Goal: Information Seeking & Learning: Find specific fact

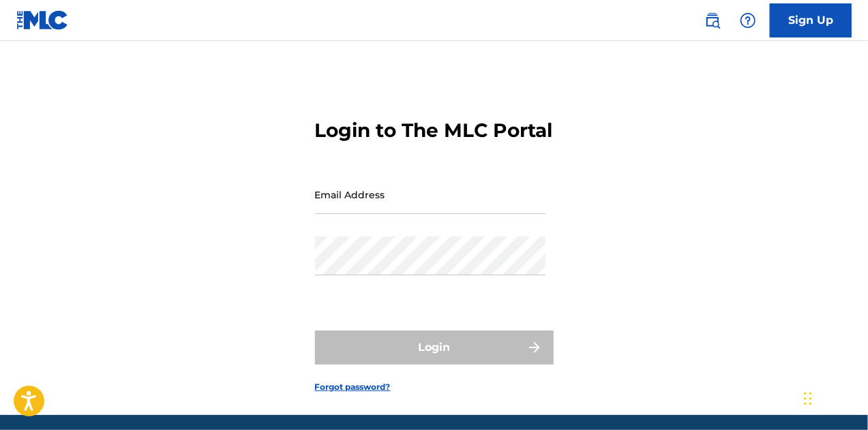
click at [354, 214] on input "Email Address" at bounding box center [430, 194] width 230 height 39
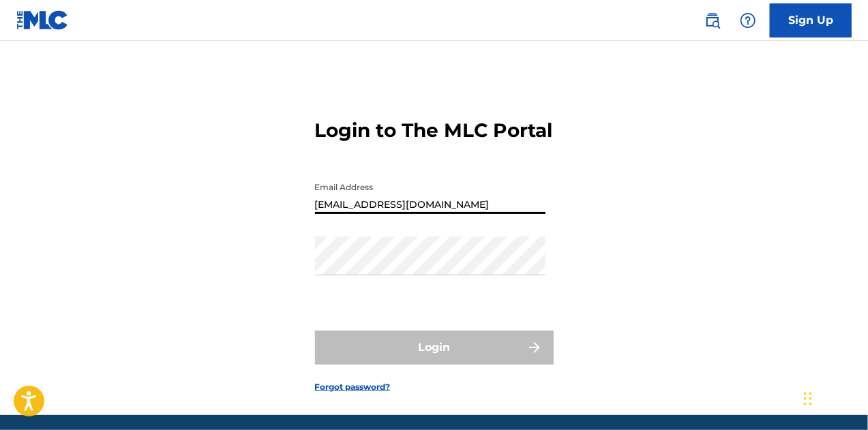
type input "[EMAIL_ADDRESS][DOMAIN_NAME]"
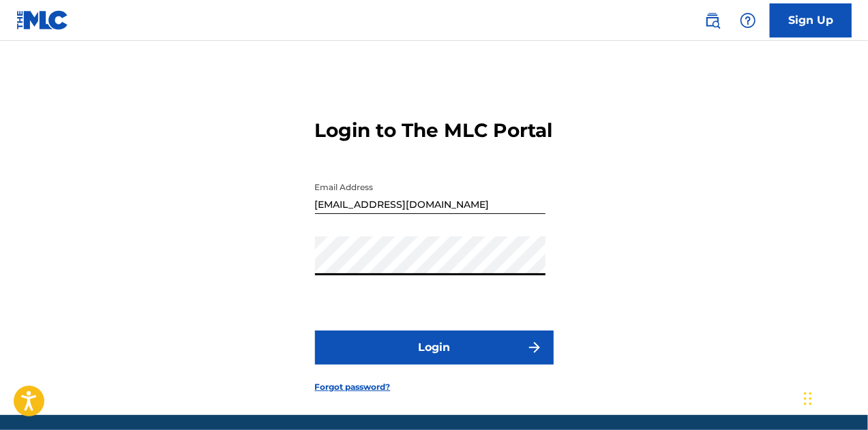
click at [315, 331] on button "Login" at bounding box center [434, 348] width 239 height 34
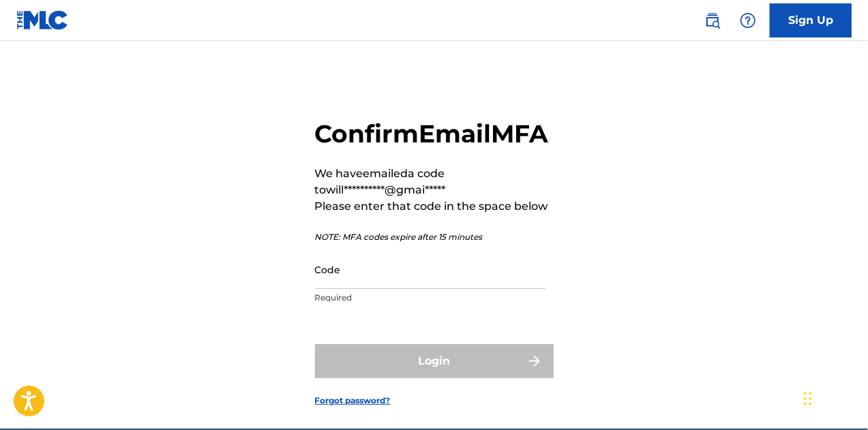
click at [346, 289] on input "Code" at bounding box center [430, 269] width 230 height 39
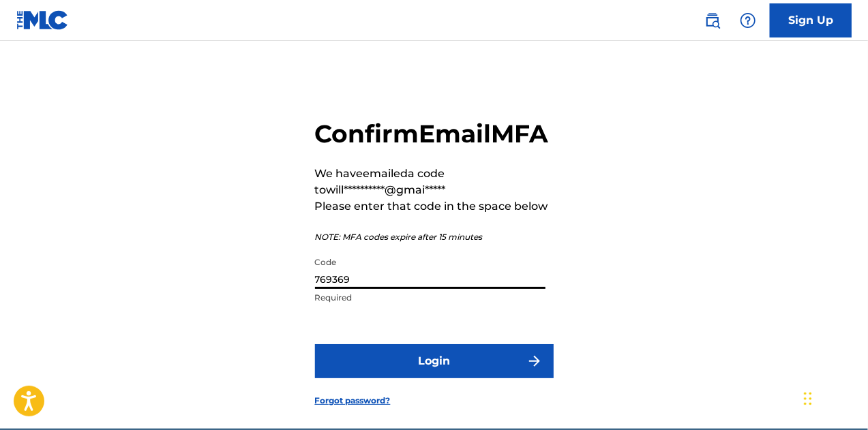
type input "769369"
click at [315, 344] on button "Login" at bounding box center [434, 361] width 239 height 34
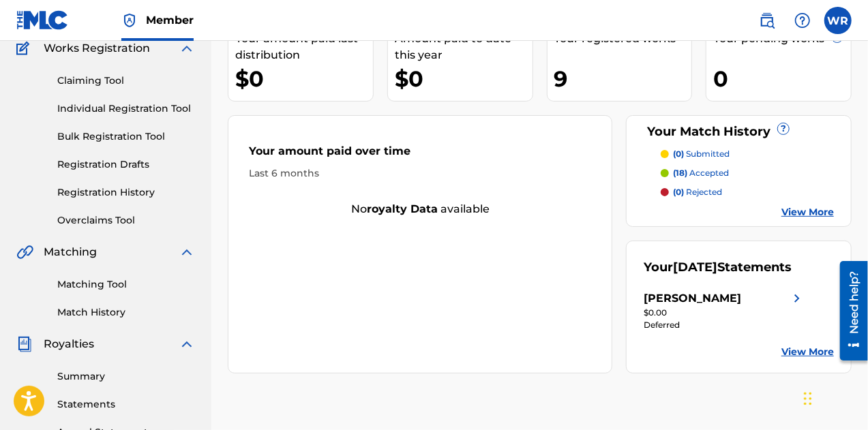
scroll to position [118, 0]
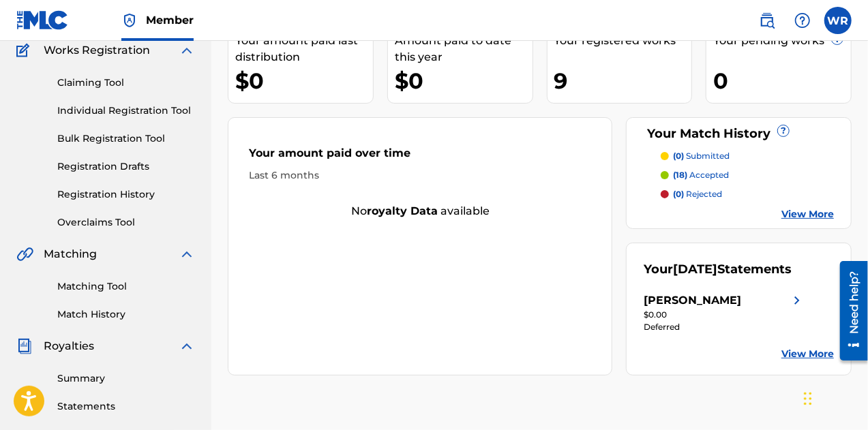
click at [73, 287] on link "Matching Tool" at bounding box center [126, 286] width 138 height 14
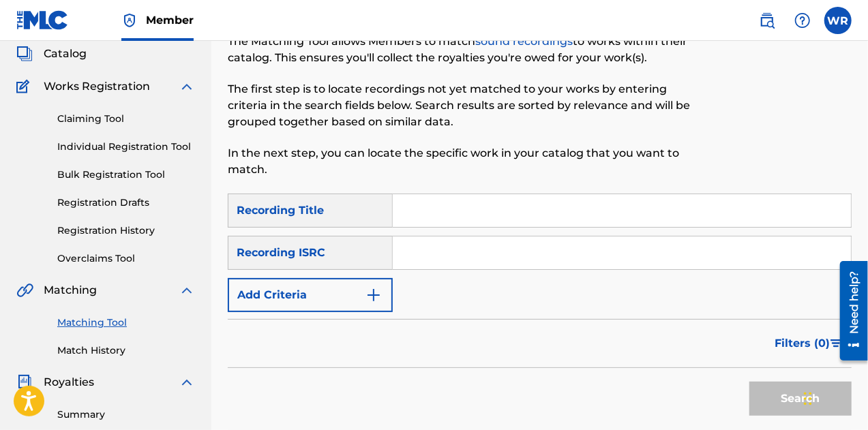
scroll to position [85, 0]
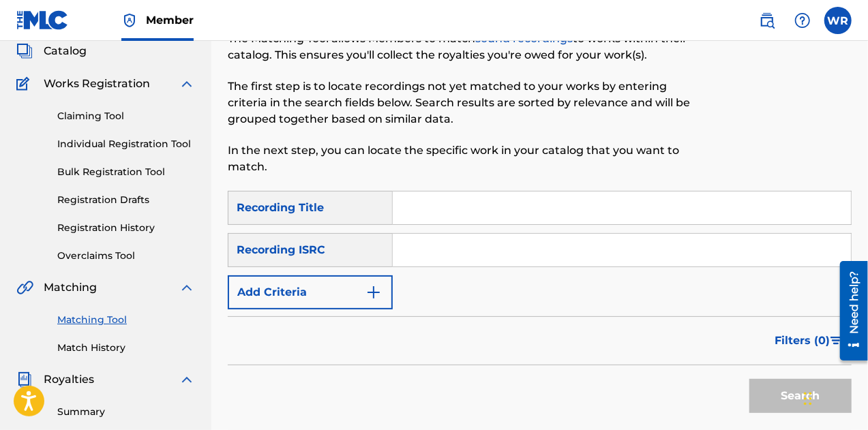
click at [294, 296] on button "Add Criteria" at bounding box center [310, 292] width 165 height 34
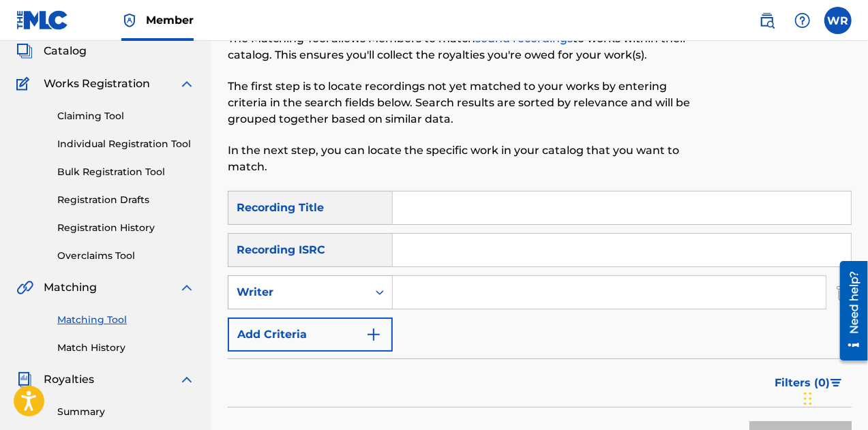
click at [285, 289] on div "Writer" at bounding box center [297, 292] width 123 height 16
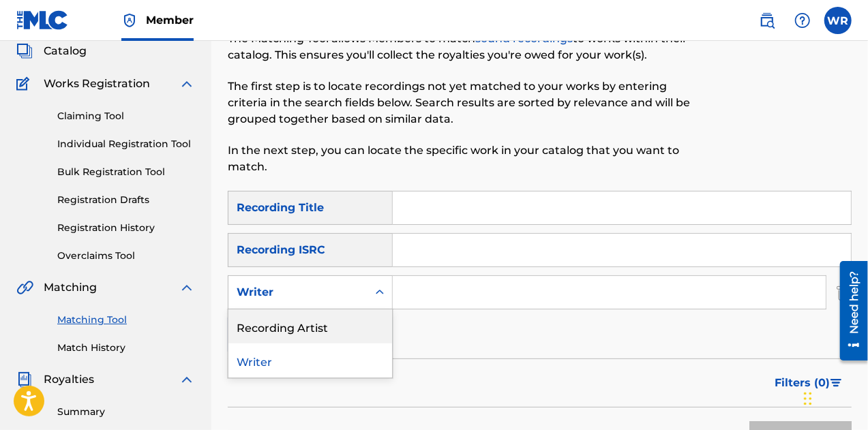
click at [290, 337] on div "Recording Artist" at bounding box center [310, 326] width 164 height 34
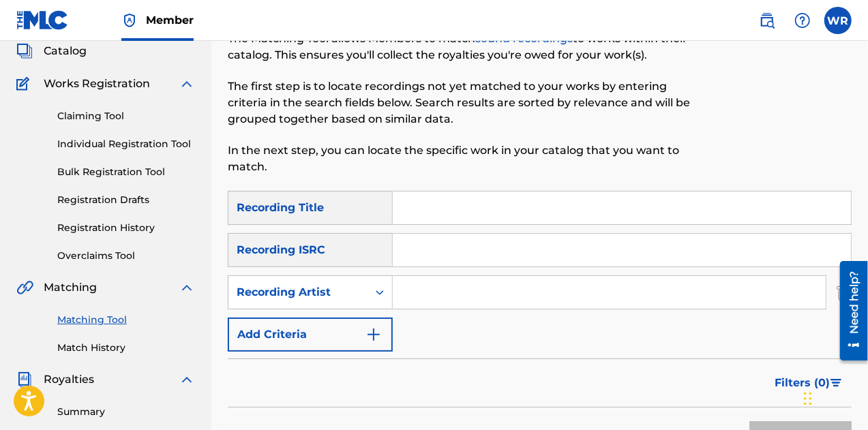
click at [444, 290] on input "Search Form" at bounding box center [609, 292] width 433 height 33
type input "[PERSON_NAME]"
click at [749, 421] on button "Search" at bounding box center [800, 438] width 102 height 34
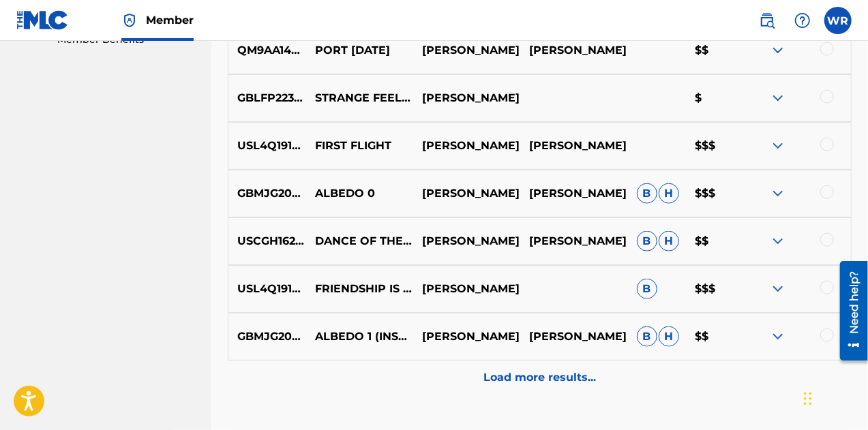
scroll to position [689, 0]
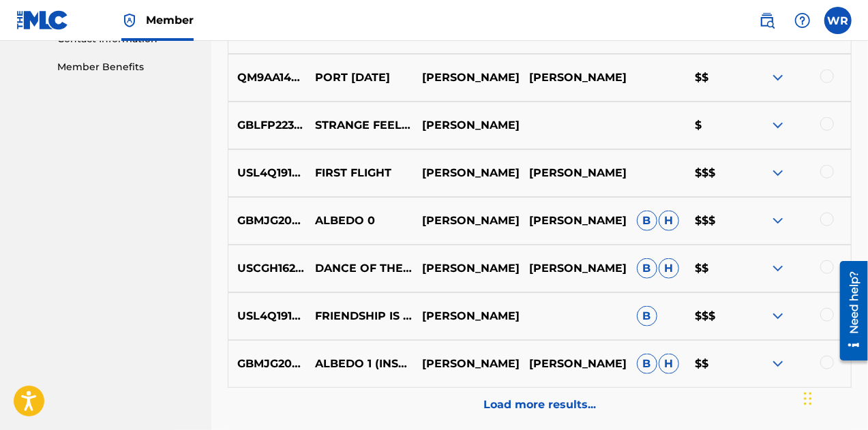
click at [270, 317] on p "USL4Q1913389" at bounding box center [267, 316] width 78 height 16
copy p "USL4Q1913389"
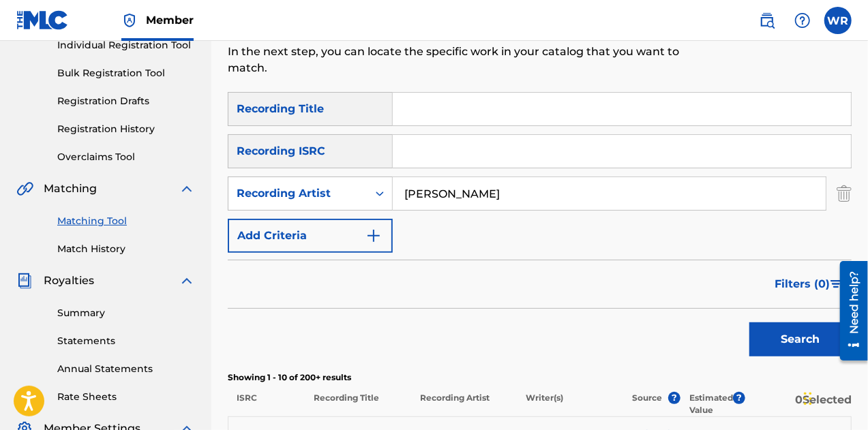
scroll to position [181, 0]
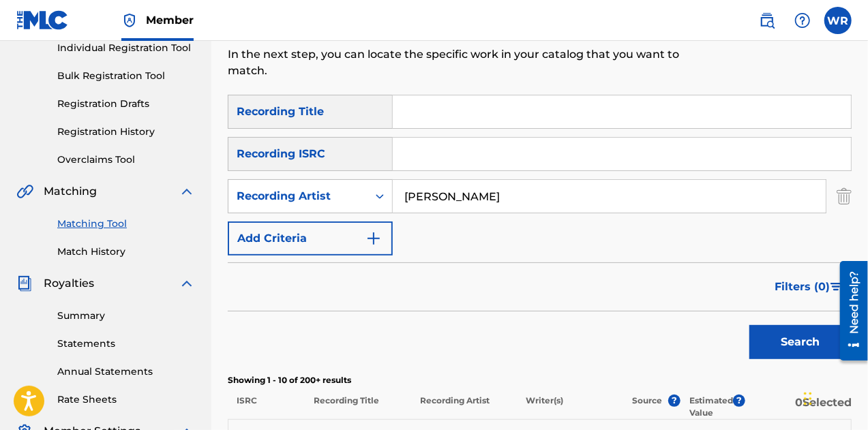
click at [496, 193] on input "[PERSON_NAME]" at bounding box center [609, 196] width 433 height 33
type input "[PERSON_NAME]"
click at [749, 325] on button "Search" at bounding box center [800, 342] width 102 height 34
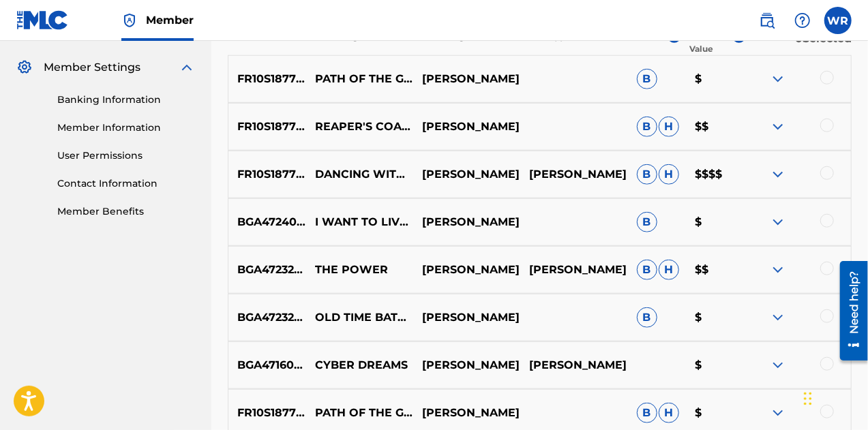
scroll to position [547, 0]
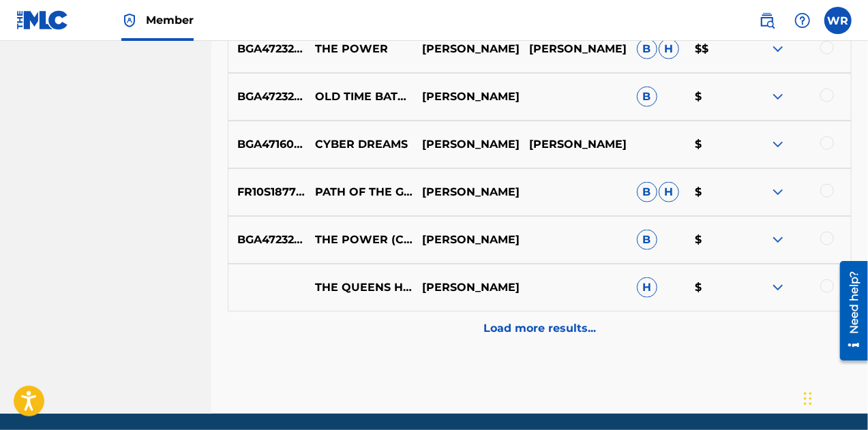
click at [530, 337] on div "Load more results..." at bounding box center [540, 328] width 624 height 34
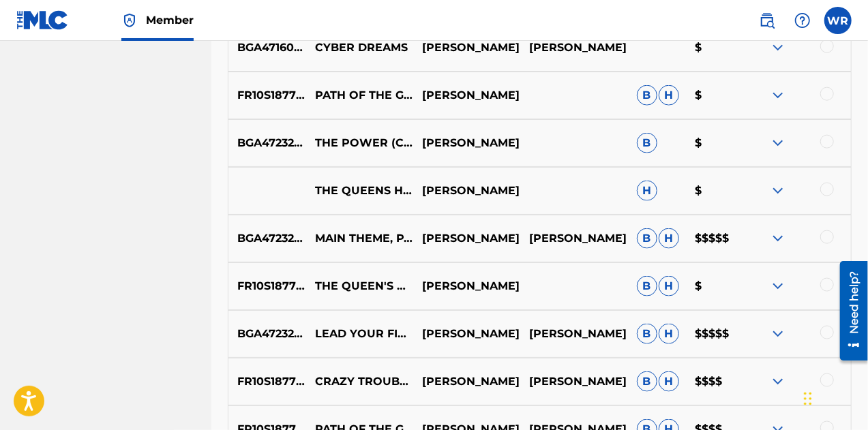
scroll to position [861, 0]
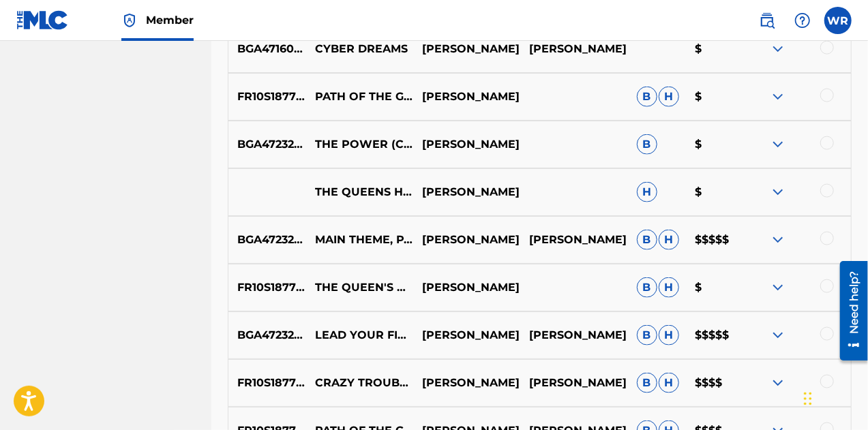
click at [776, 238] on img at bounding box center [777, 240] width 16 height 16
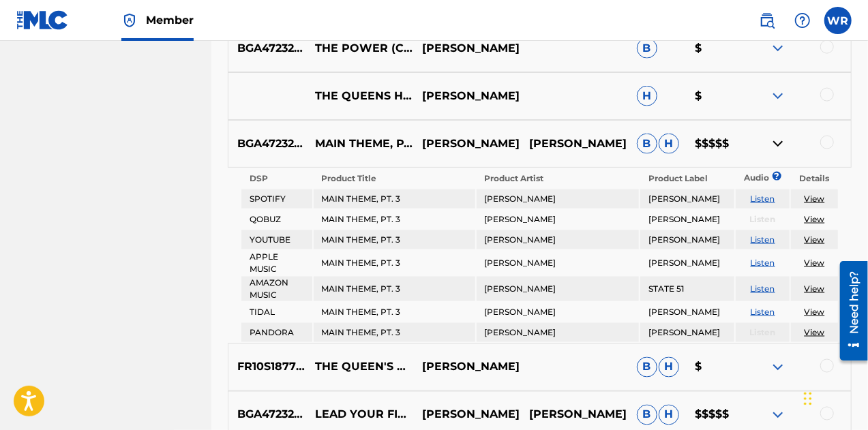
scroll to position [903, 0]
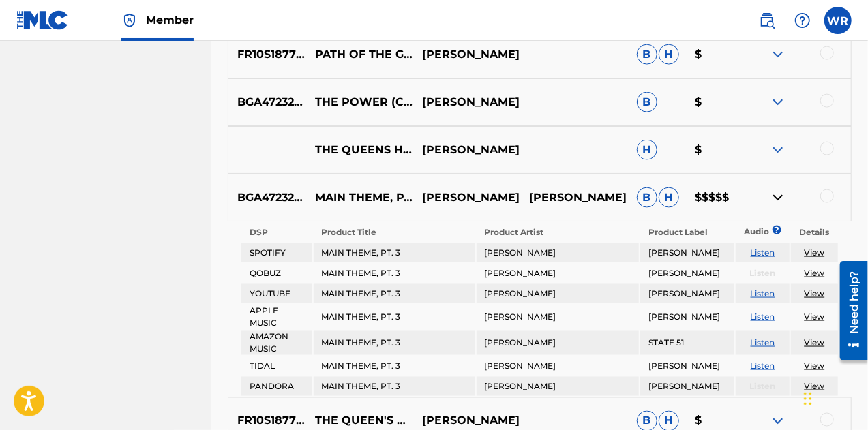
click at [256, 189] on p "BGA472329251" at bounding box center [267, 197] width 78 height 16
copy p "BGA472329251"
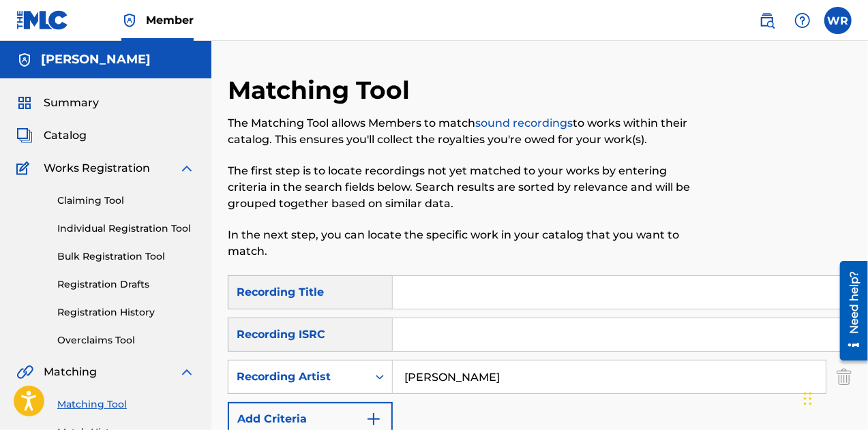
scroll to position [127, 0]
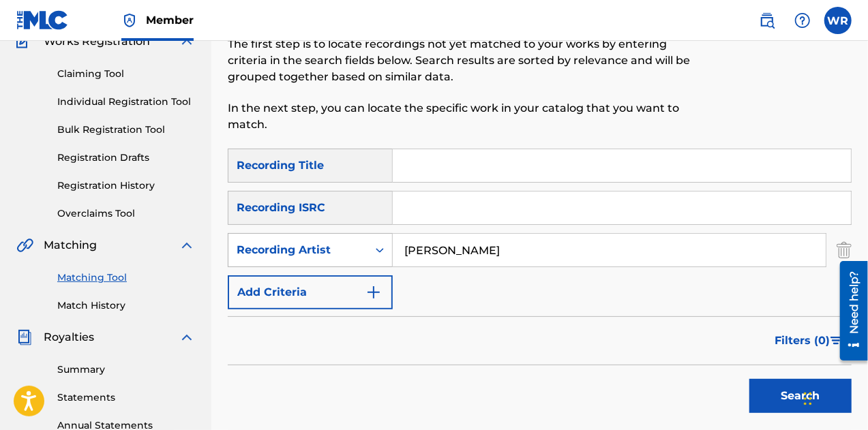
drag, startPoint x: 500, startPoint y: 243, endPoint x: 392, endPoint y: 237, distance: 108.5
click at [392, 237] on div "SearchWithCriteria1d4e15c9-1979-435c-a504-e5f7d95ee619 Recording Artist [PERSON…" at bounding box center [540, 250] width 624 height 34
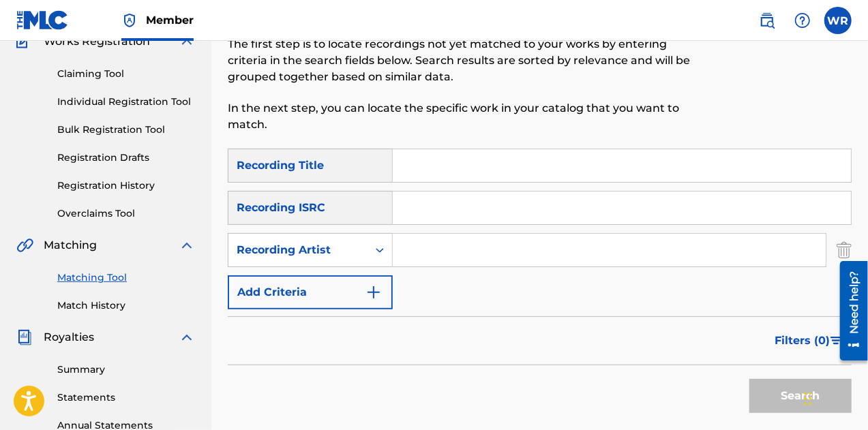
click at [427, 215] on input "Search Form" at bounding box center [622, 207] width 458 height 33
click at [417, 209] on input "Search Form" at bounding box center [622, 207] width 458 height 33
paste input "QMRTJ2500310"
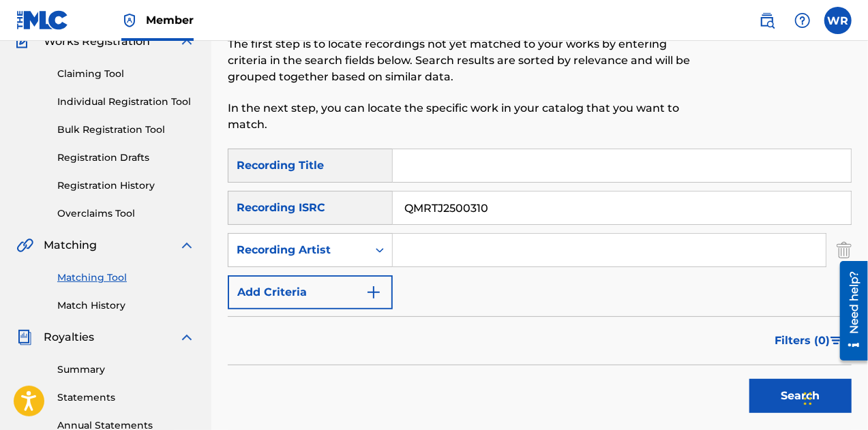
type input "QMRTJ2500310"
click at [749, 379] on button "Search" at bounding box center [800, 396] width 102 height 34
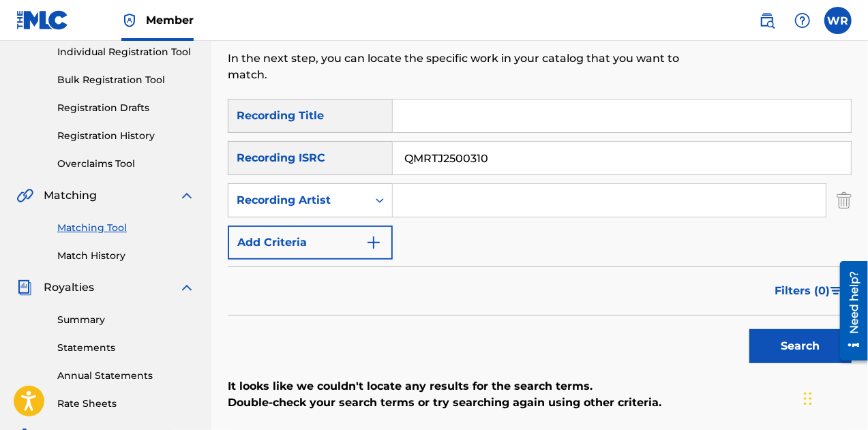
scroll to position [176, 0]
drag, startPoint x: 510, startPoint y: 164, endPoint x: 347, endPoint y: 132, distance: 166.1
click at [347, 132] on div "SearchWithCriteria0c3bbc73-3bbc-4b9d-a099-61e51b9a0c00 Recording Title SearchWi…" at bounding box center [540, 179] width 624 height 161
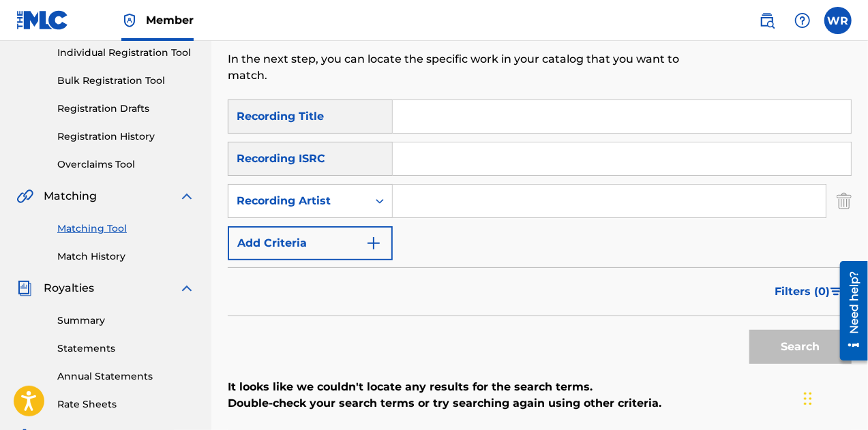
scroll to position [182, 0]
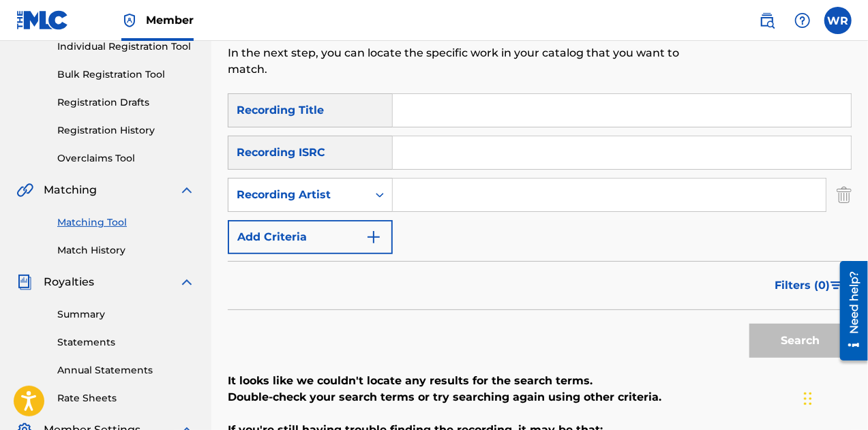
click at [437, 211] on input "Search Form" at bounding box center [609, 195] width 433 height 33
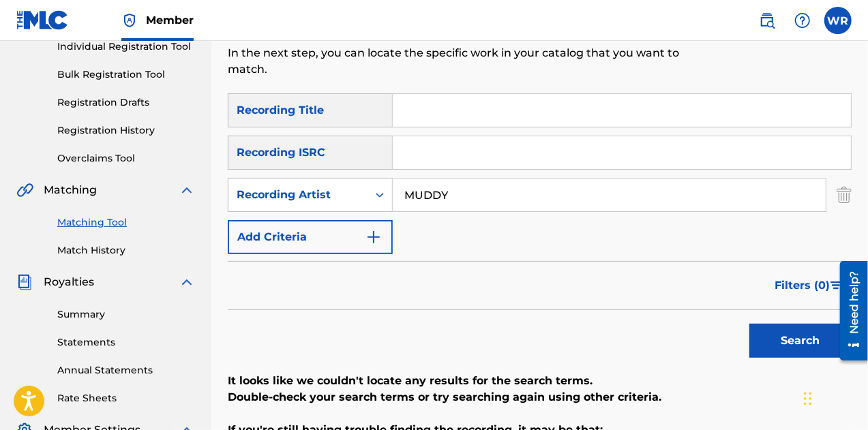
type input "MUDDY"
click at [749, 324] on button "Search" at bounding box center [800, 341] width 102 height 34
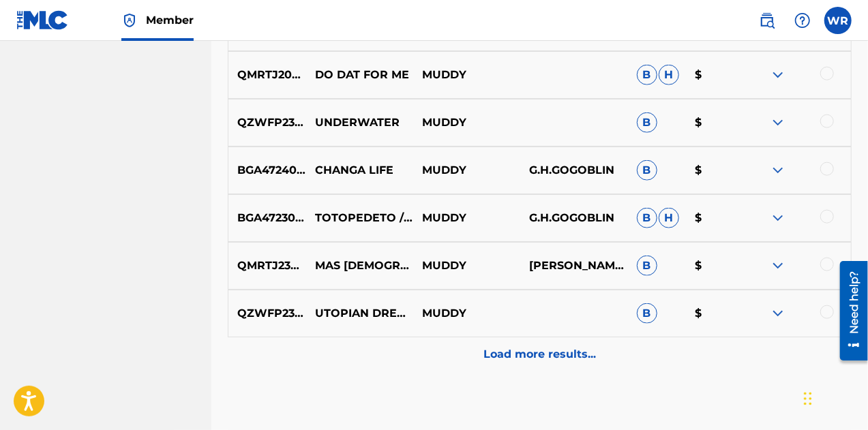
scroll to position [740, 0]
click at [553, 344] on div "Load more results..." at bounding box center [540, 354] width 624 height 34
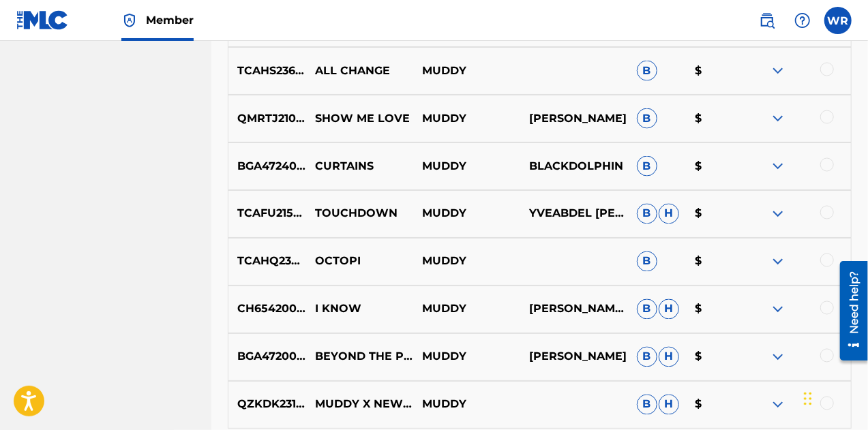
scroll to position [1291, 0]
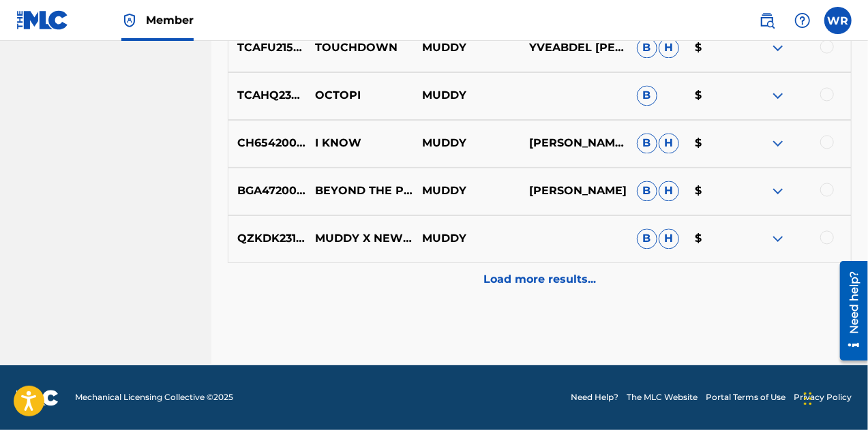
click at [532, 281] on p "Load more results..." at bounding box center [539, 280] width 112 height 16
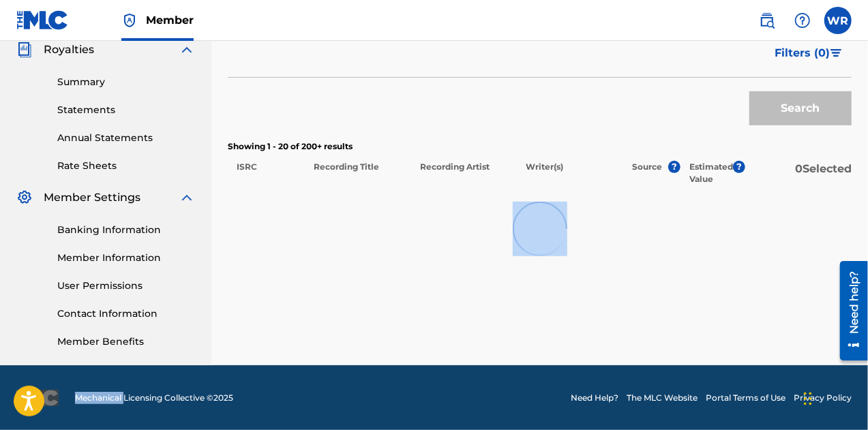
click at [532, 281] on div "Matching Tool The Matching Tool allows Members to match sound recordings to wor…" at bounding box center [540, 13] width 624 height 705
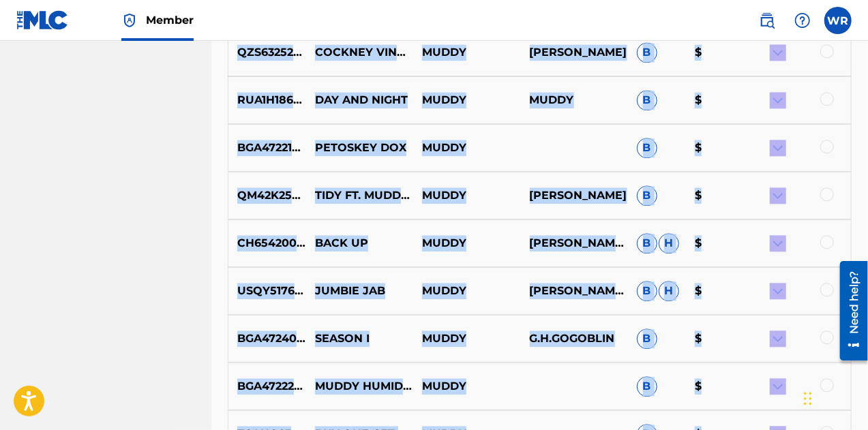
click at [530, 254] on div "CH6542005662 BACK UP [PERSON_NAME], [PERSON_NAME] [PERSON_NAME] $" at bounding box center [540, 243] width 624 height 48
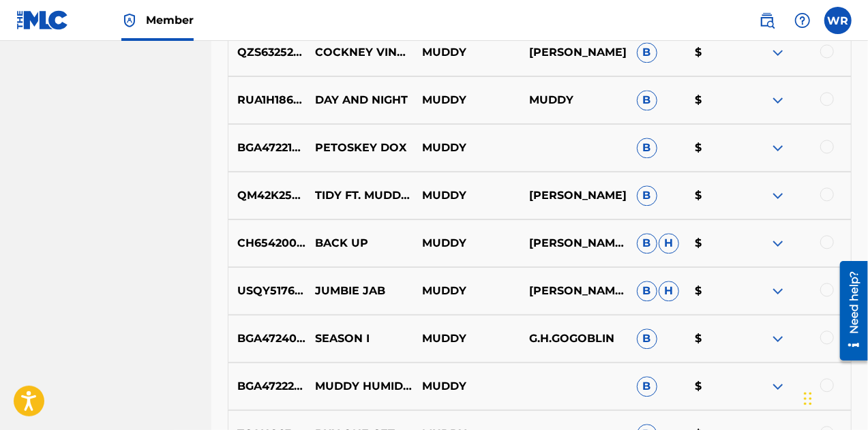
scroll to position [1768, 0]
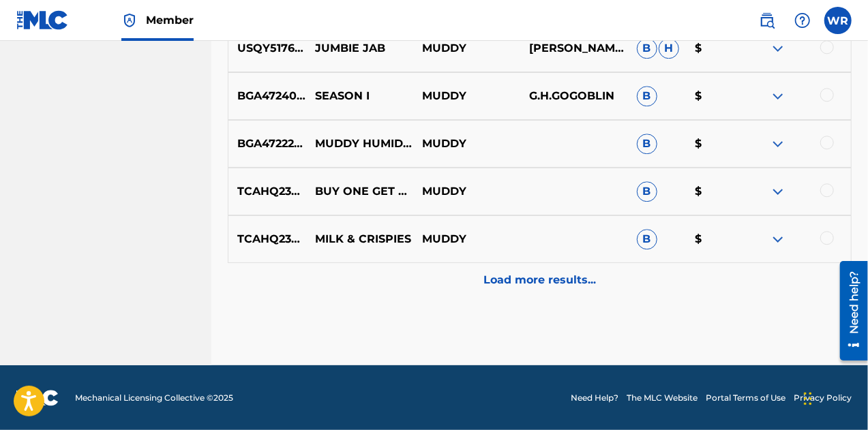
click at [522, 283] on p "Load more results..." at bounding box center [539, 280] width 112 height 16
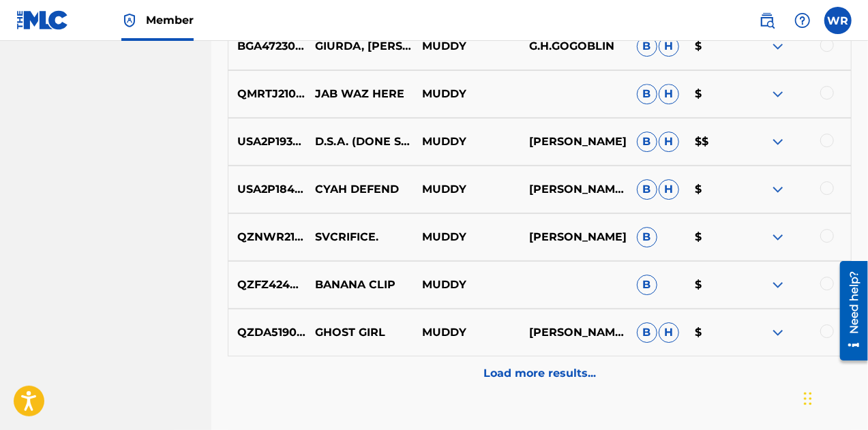
scroll to position [2145, 0]
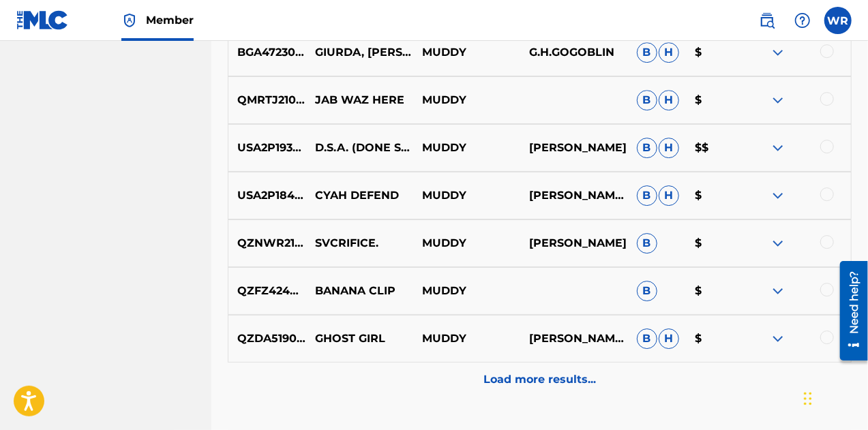
click at [505, 378] on p "Load more results..." at bounding box center [539, 379] width 112 height 16
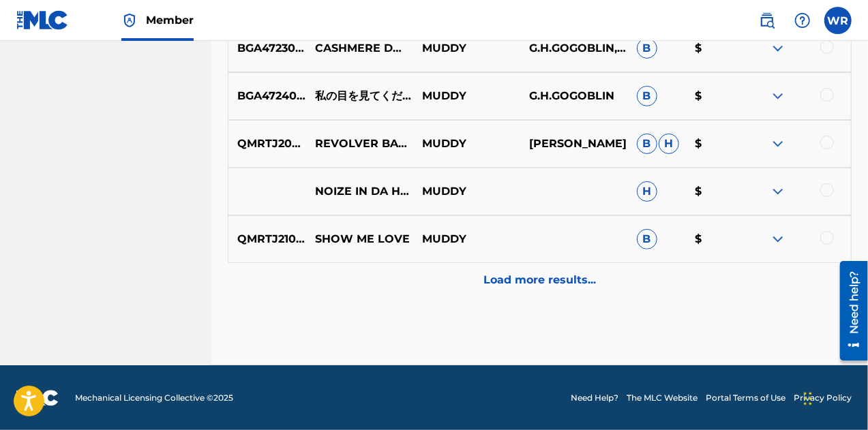
click at [530, 284] on p "Load more results..." at bounding box center [539, 280] width 112 height 16
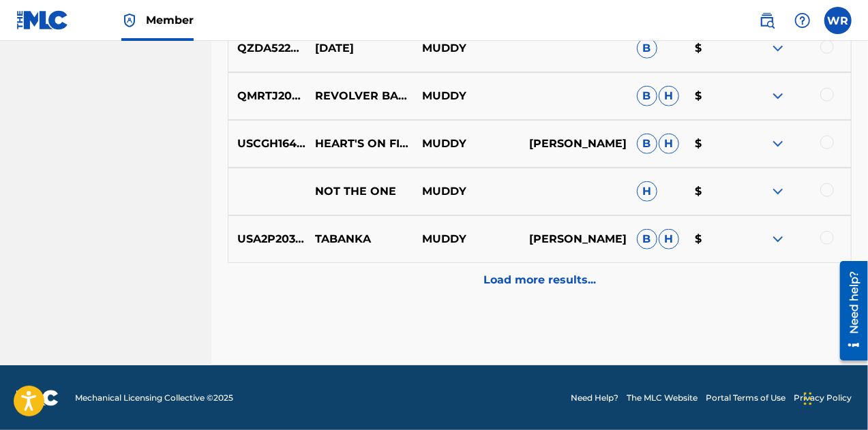
click at [548, 269] on div "Load more results..." at bounding box center [540, 280] width 624 height 34
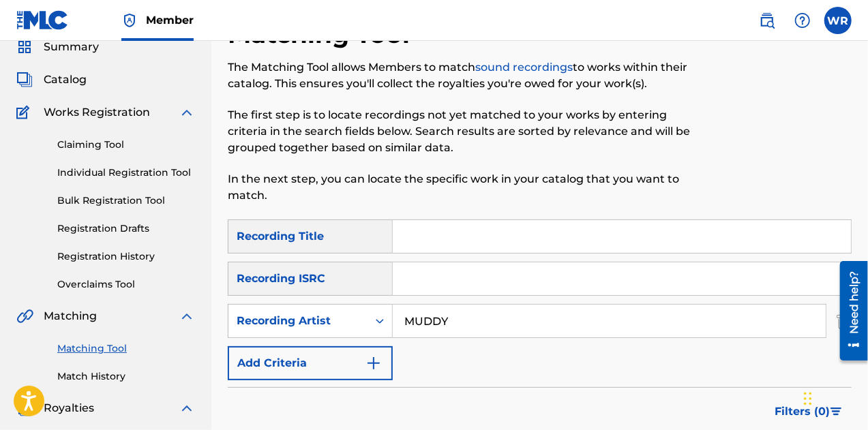
scroll to position [58, 0]
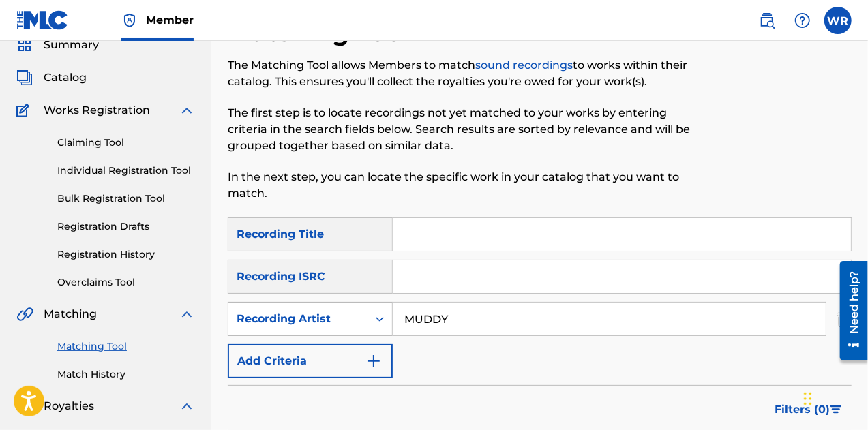
drag, startPoint x: 468, startPoint y: 320, endPoint x: 379, endPoint y: 303, distance: 90.8
click at [379, 303] on div "SearchWithCriteria1d4e15c9-1979-435c-a504-e5f7d95ee619 Recording Artist MUDDY" at bounding box center [540, 319] width 624 height 34
click at [424, 282] on input "Search Form" at bounding box center [622, 276] width 458 height 33
paste input "USZXT2557259"
type input "USZXT2557259"
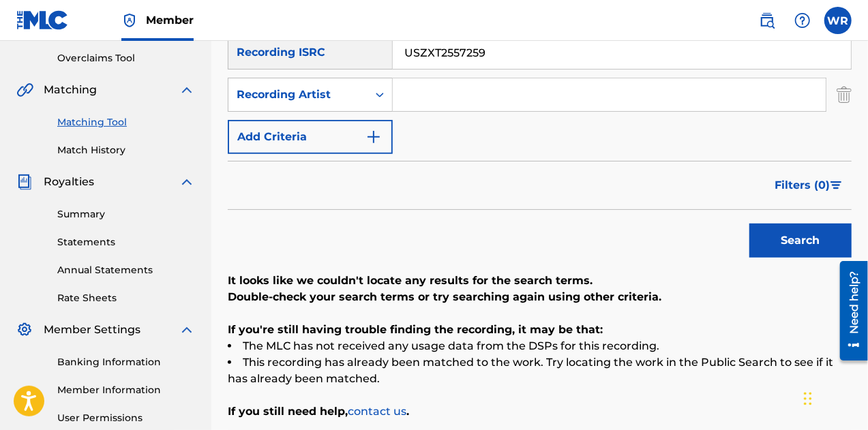
scroll to position [281, 0]
click at [746, 227] on div "Search" at bounding box center [796, 238] width 109 height 55
click at [773, 230] on button "Search" at bounding box center [800, 241] width 102 height 34
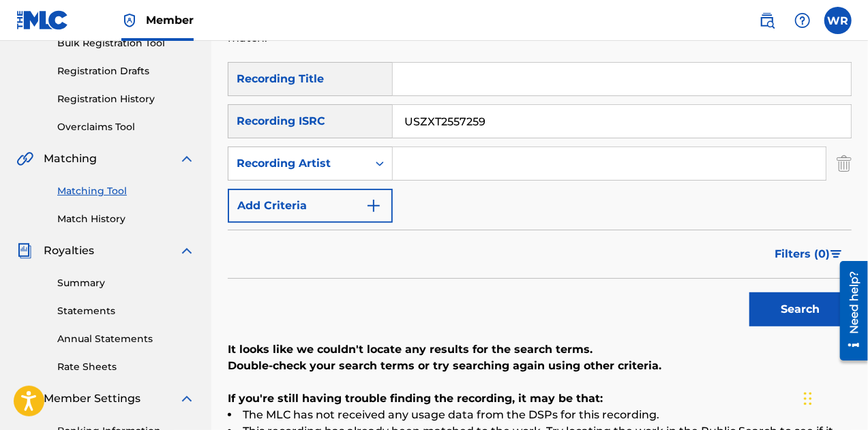
scroll to position [211, 0]
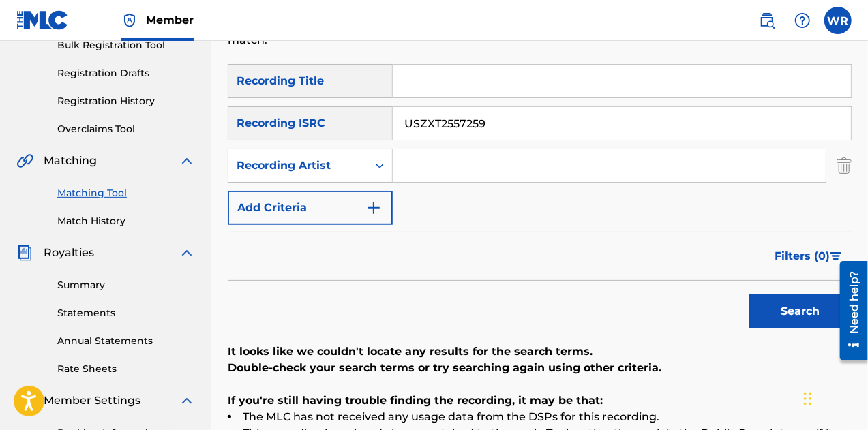
click at [405, 125] on input "USZXT2557259" at bounding box center [622, 123] width 458 height 33
click at [784, 300] on button "Search" at bounding box center [800, 311] width 102 height 34
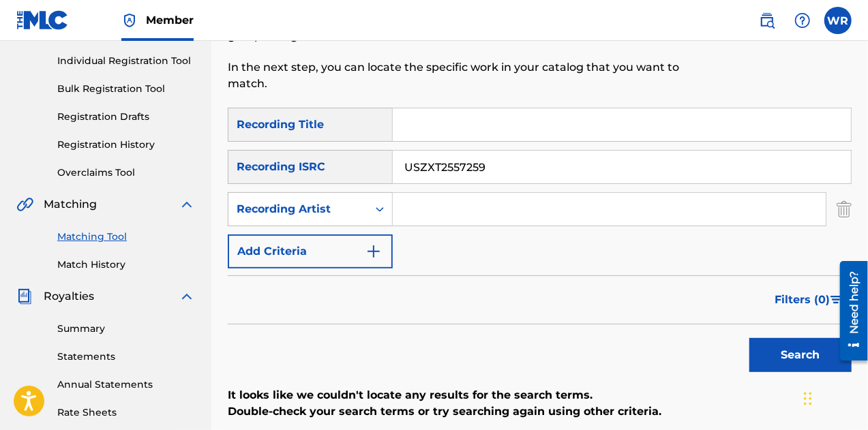
scroll to position [166, 0]
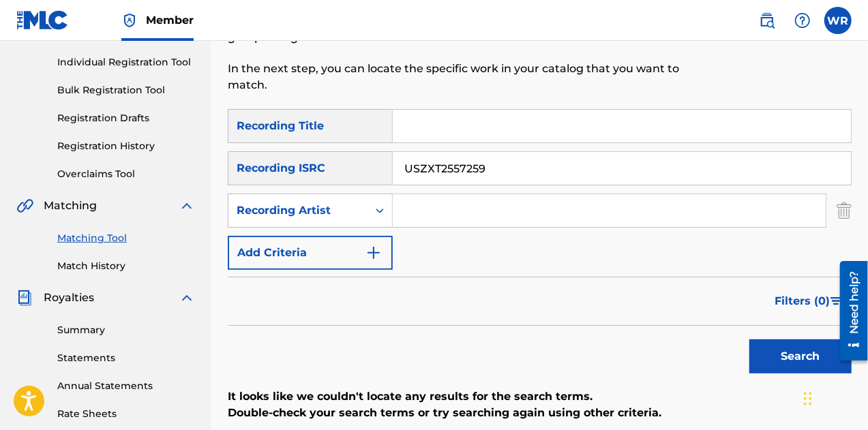
drag, startPoint x: 503, startPoint y: 166, endPoint x: 341, endPoint y: 126, distance: 166.4
click at [341, 126] on div "SearchWithCriteria0c3bbc73-3bbc-4b9d-a099-61e51b9a0c00 Recording Title SearchWi…" at bounding box center [540, 189] width 624 height 161
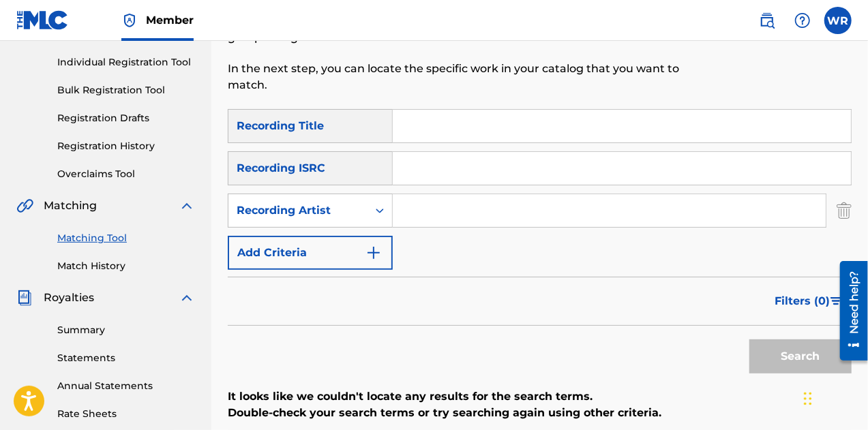
click at [431, 215] on input "Search Form" at bounding box center [609, 210] width 433 height 33
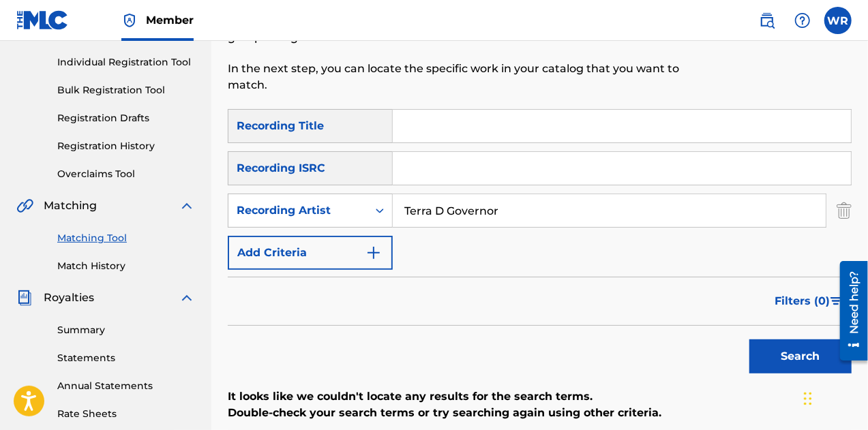
type input "Terra D Governor"
click at [749, 339] on button "Search" at bounding box center [800, 356] width 102 height 34
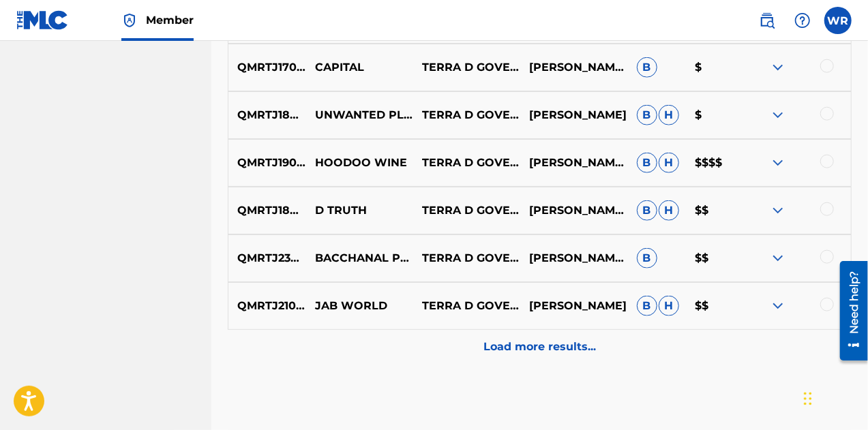
scroll to position [747, 0]
click at [563, 351] on p "Load more results..." at bounding box center [539, 347] width 112 height 16
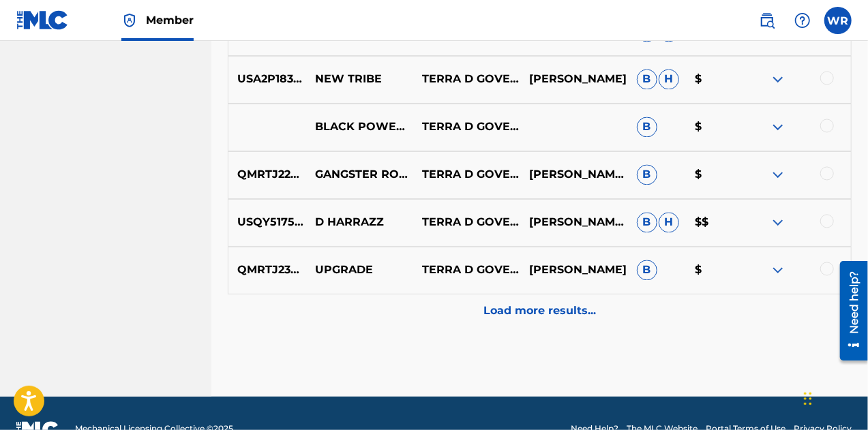
click at [523, 317] on p "Load more results..." at bounding box center [539, 311] width 112 height 16
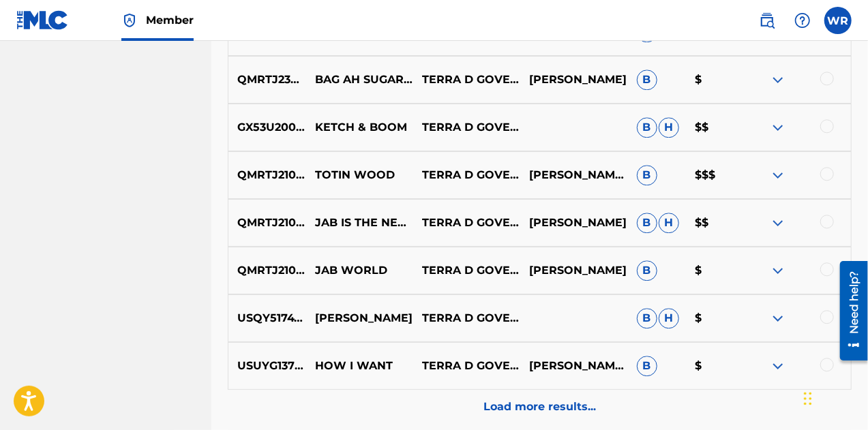
scroll to position [1768, 0]
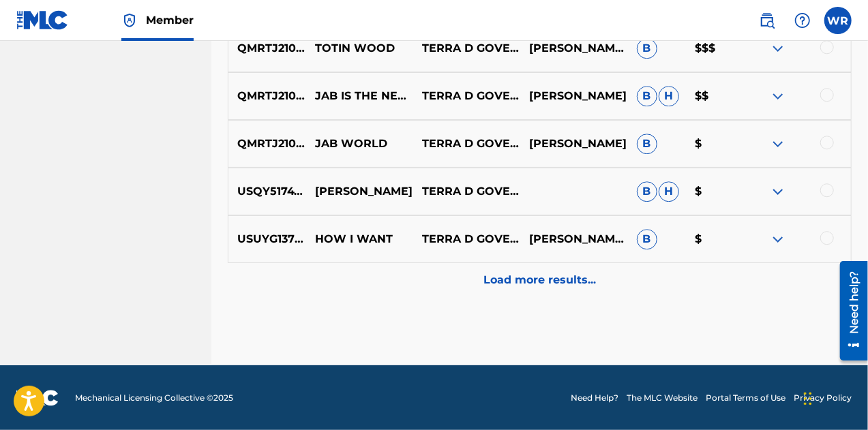
click at [536, 273] on p "Load more results..." at bounding box center [539, 280] width 112 height 16
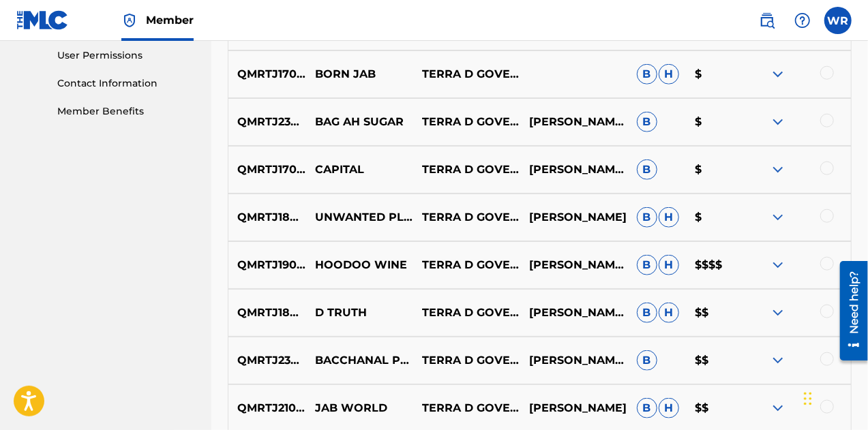
scroll to position [645, 0]
click at [781, 261] on img at bounding box center [777, 264] width 16 height 16
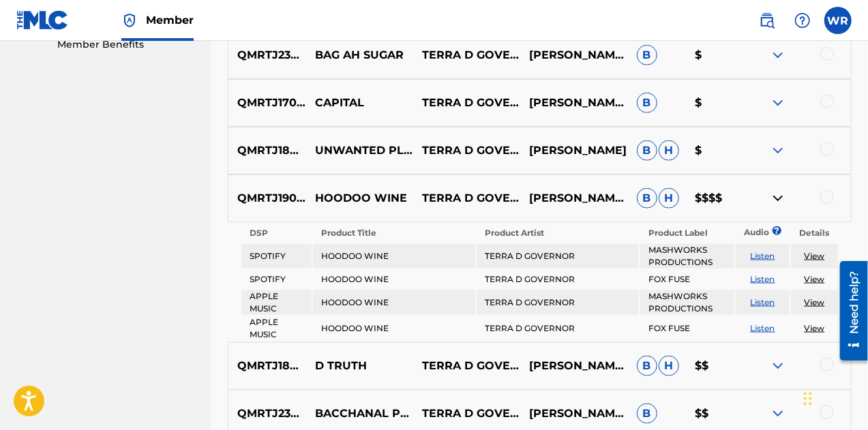
scroll to position [716, 0]
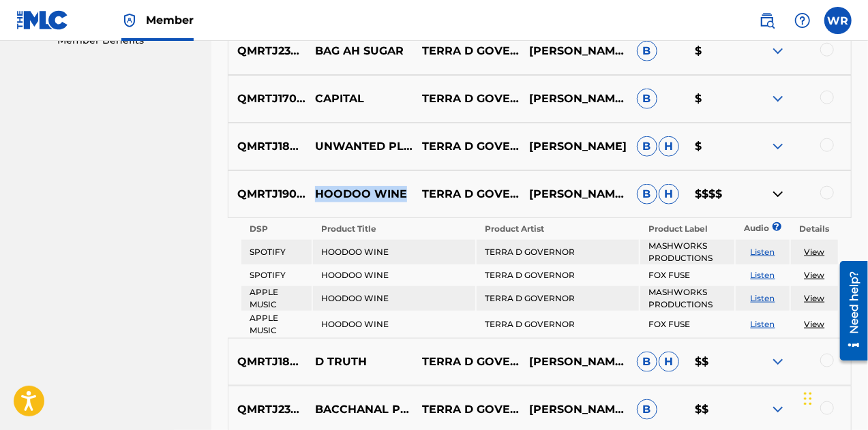
drag, startPoint x: 316, startPoint y: 191, endPoint x: 407, endPoint y: 200, distance: 91.0
click at [407, 200] on p "HOODOO WINE" at bounding box center [359, 194] width 107 height 16
copy p "HOODOO WINE"
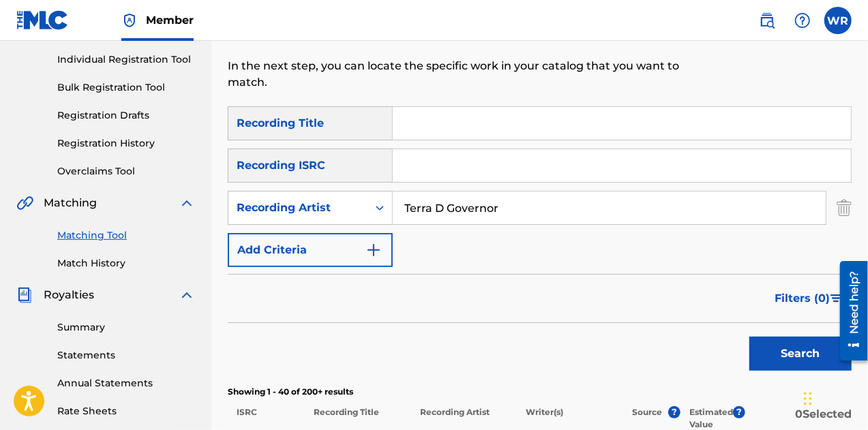
scroll to position [0, 0]
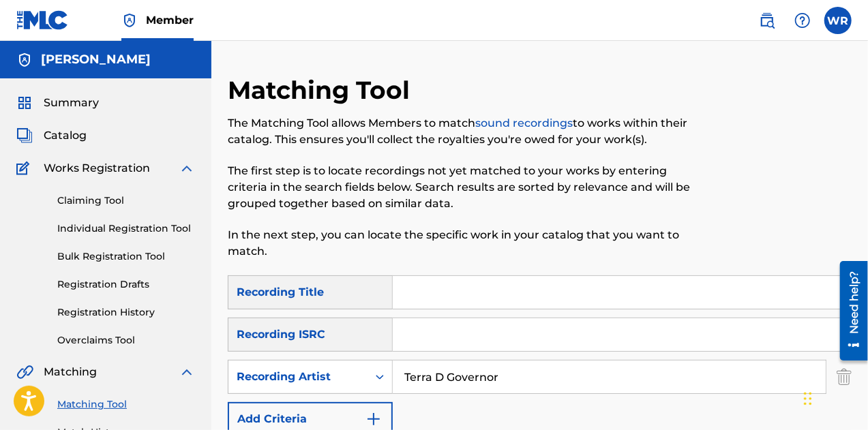
click at [765, 25] on img at bounding box center [766, 20] width 16 height 16
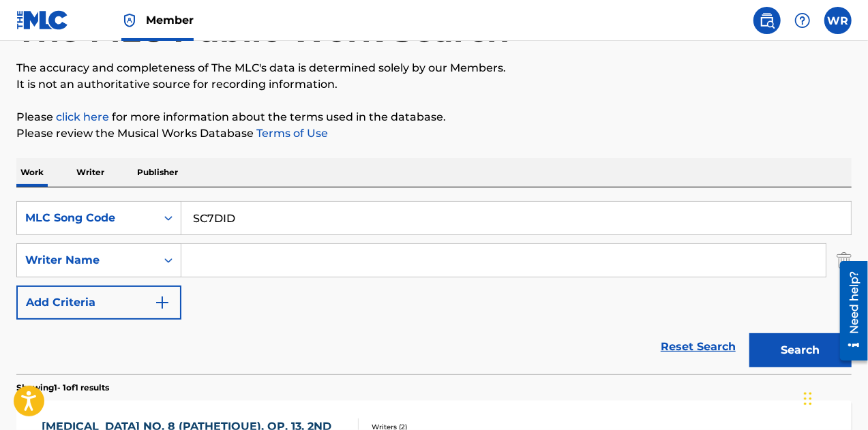
scroll to position [104, 0]
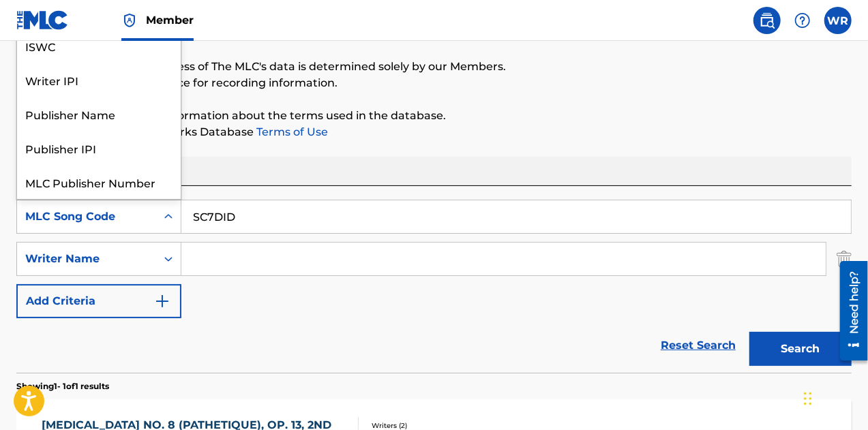
click at [93, 211] on div "MLC Song Code" at bounding box center [86, 217] width 123 height 16
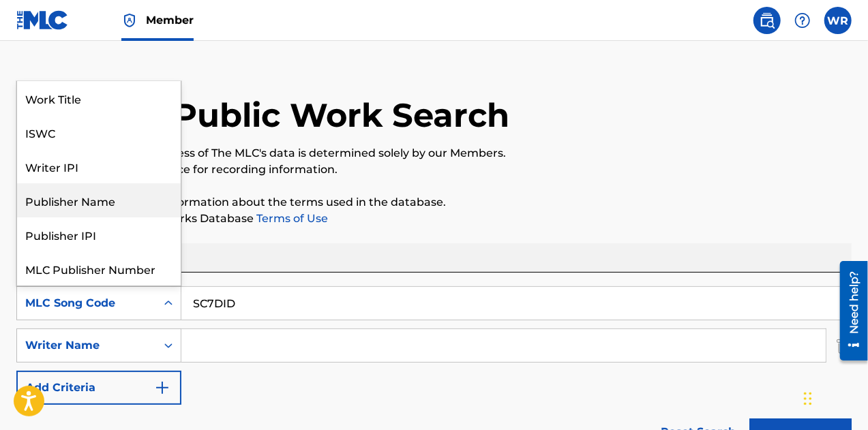
scroll to position [16, 0]
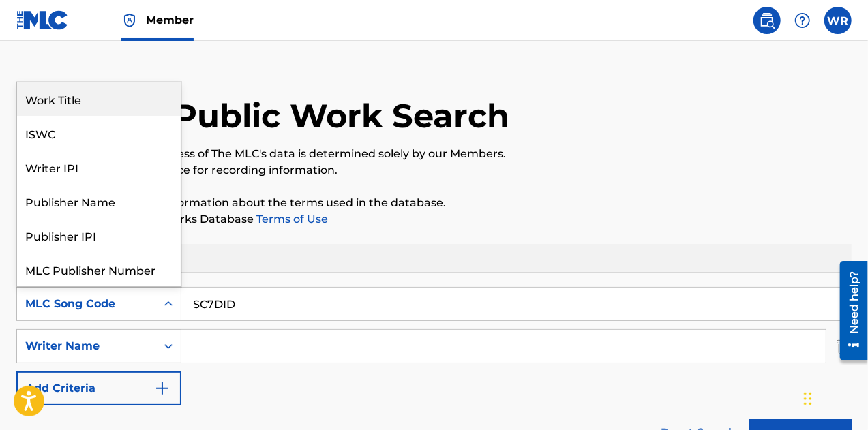
click at [43, 104] on div "Work Title" at bounding box center [99, 99] width 164 height 34
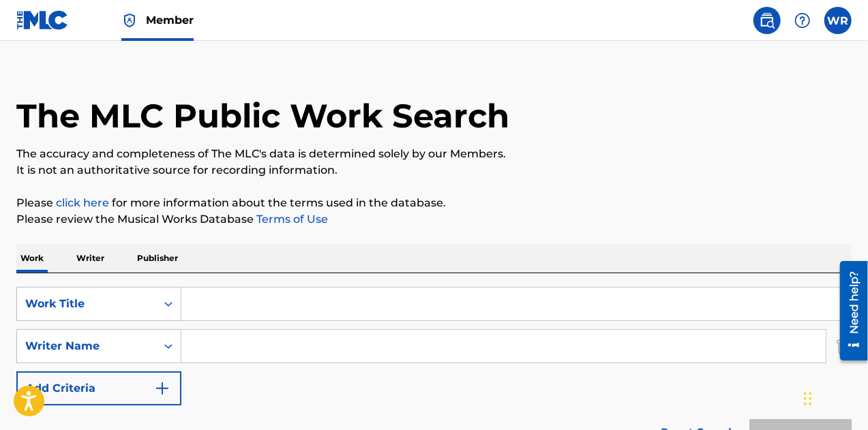
click at [232, 311] on input "Search Form" at bounding box center [515, 304] width 669 height 33
paste input "HOODOO WINE"
type input "HOODOO WINE"
click at [749, 419] on button "Search" at bounding box center [800, 436] width 102 height 34
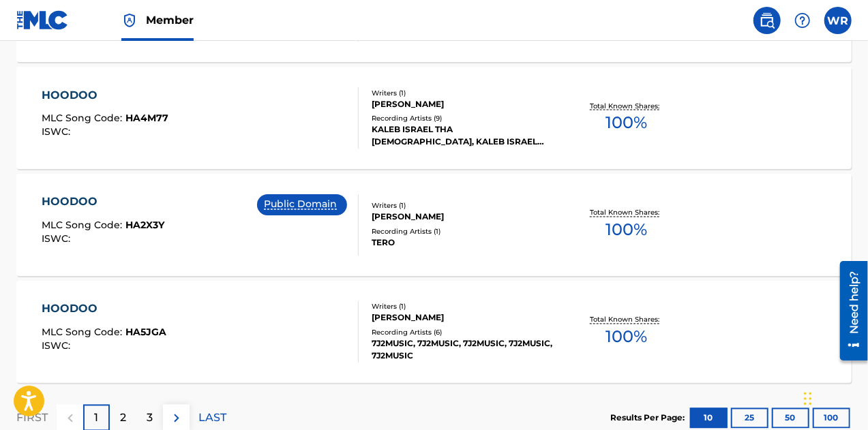
scroll to position [1280, 0]
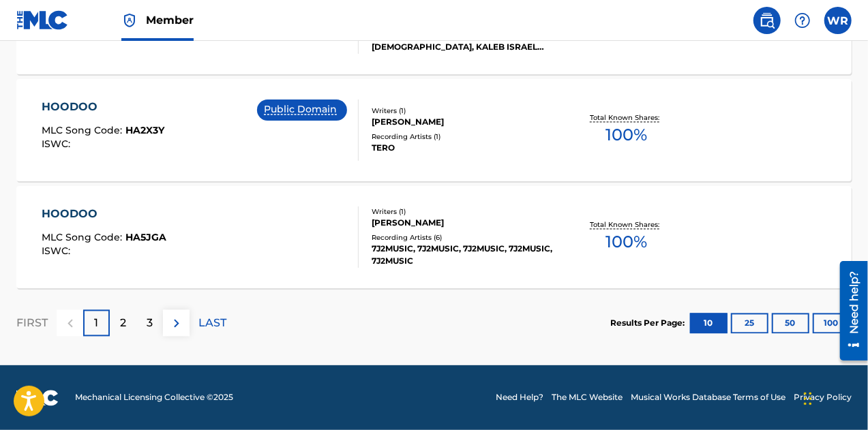
click at [113, 320] on div "2" at bounding box center [123, 323] width 27 height 27
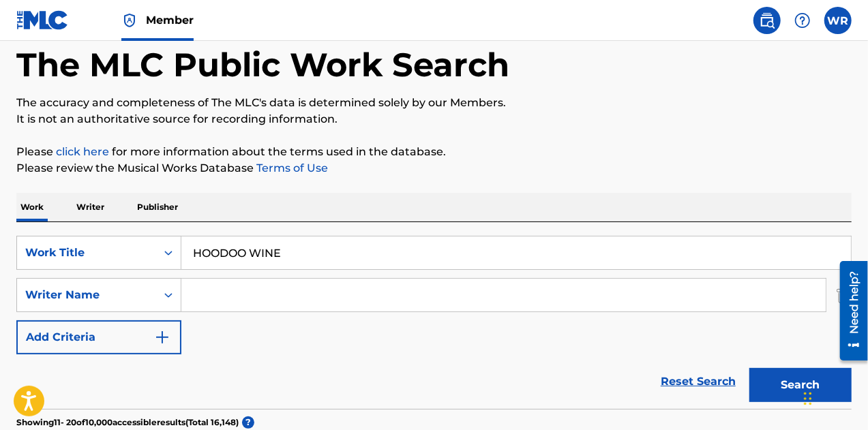
scroll to position [61, 0]
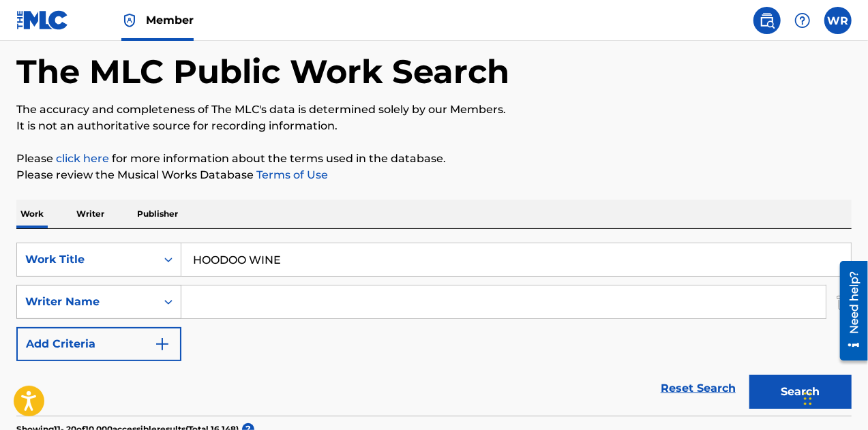
click at [85, 294] on div "Writer Name" at bounding box center [86, 302] width 123 height 16
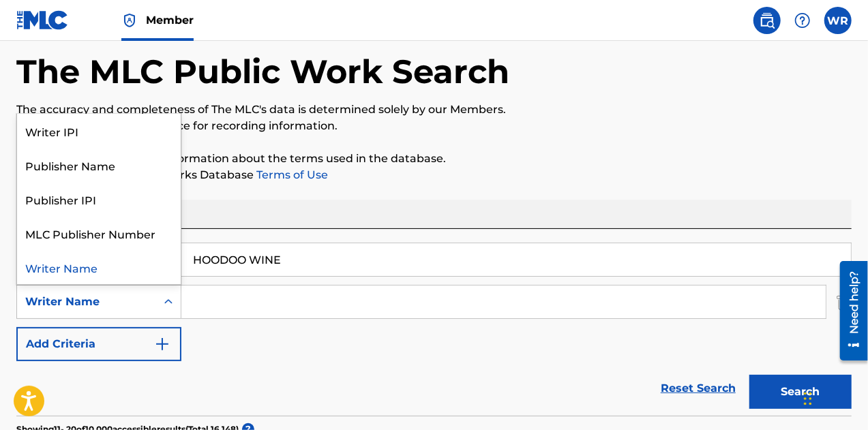
click at [81, 269] on div "Writer Name" at bounding box center [99, 267] width 164 height 34
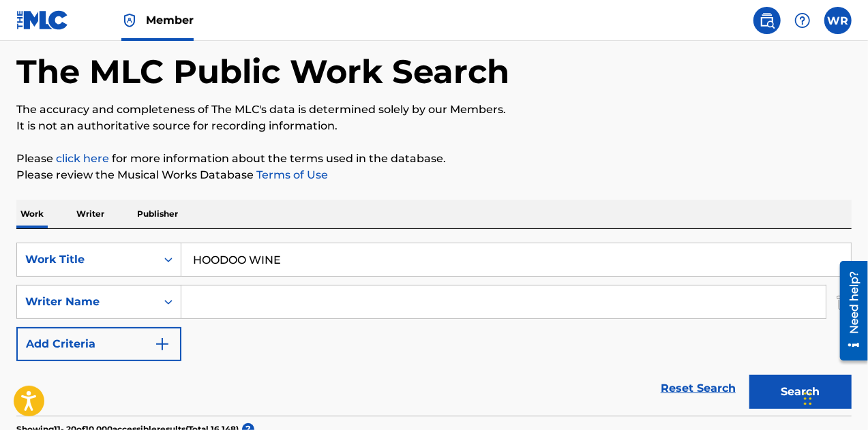
click at [213, 309] on input "Search Form" at bounding box center [503, 302] width 644 height 33
click at [104, 295] on div "Writer Name" at bounding box center [86, 302] width 123 height 16
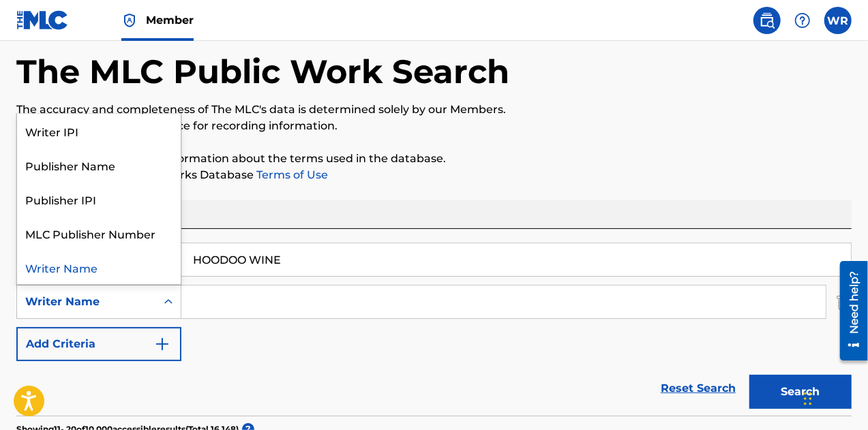
click at [225, 303] on input "Search Form" at bounding box center [503, 302] width 644 height 33
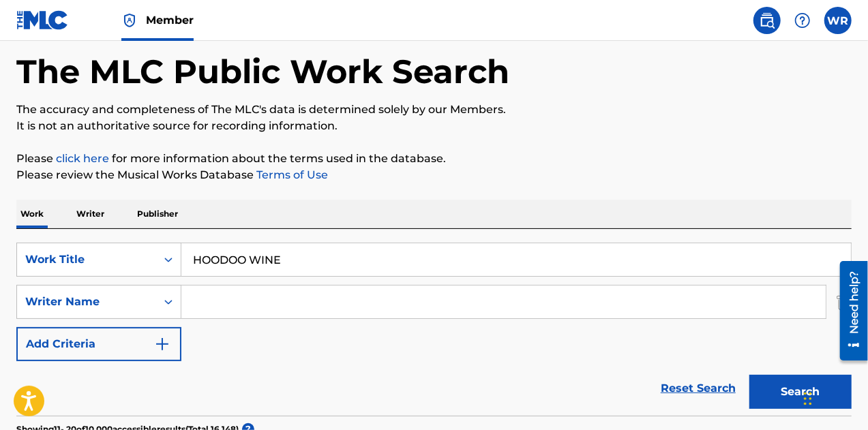
click at [222, 299] on input "Search Form" at bounding box center [503, 302] width 644 height 33
type input "[PERSON_NAME]"
click at [749, 375] on button "Search" at bounding box center [800, 392] width 102 height 34
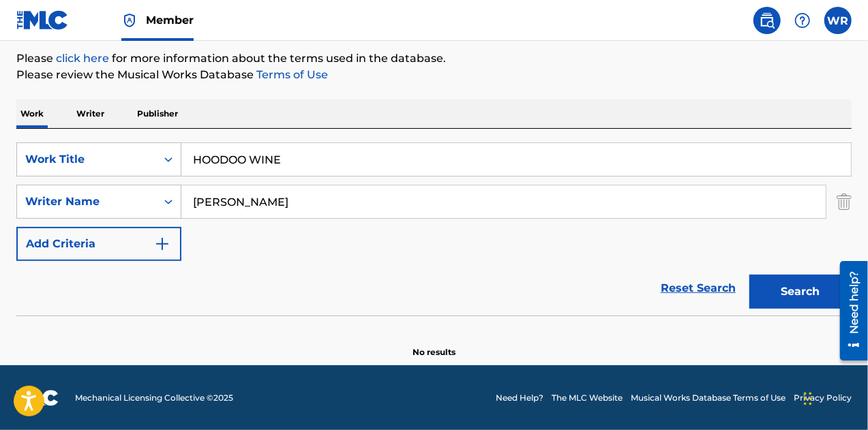
drag, startPoint x: 307, startPoint y: 162, endPoint x: 168, endPoint y: 121, distance: 144.9
click at [168, 121] on div "Work Writer Publisher SearchWithCriteriab15869c0-85c7-4e32-bbfb-441c26d2681a Wo…" at bounding box center [433, 228] width 835 height 259
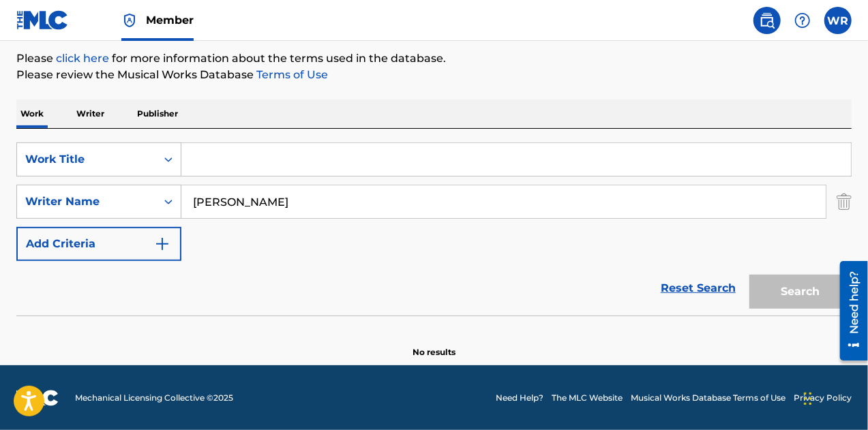
click at [685, 298] on link "Reset Search" at bounding box center [698, 288] width 89 height 30
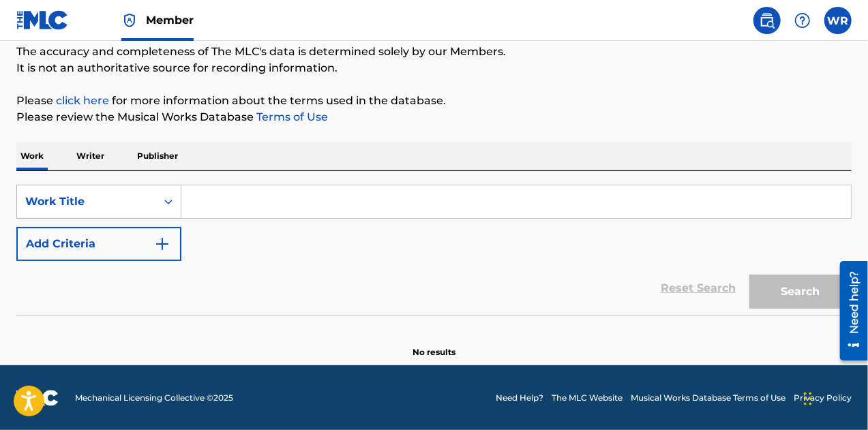
click at [88, 202] on div "Work Title" at bounding box center [86, 202] width 123 height 16
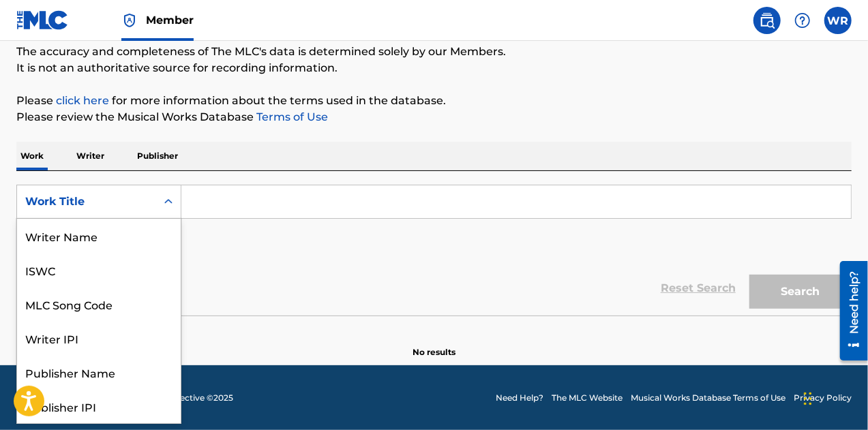
scroll to position [68, 0]
click at [88, 153] on p "Writer" at bounding box center [90, 156] width 36 height 29
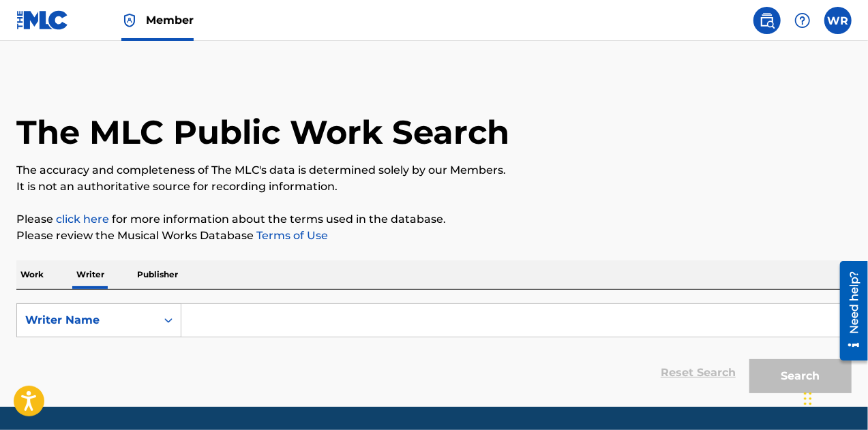
click at [213, 318] on input "Search Form" at bounding box center [515, 320] width 669 height 33
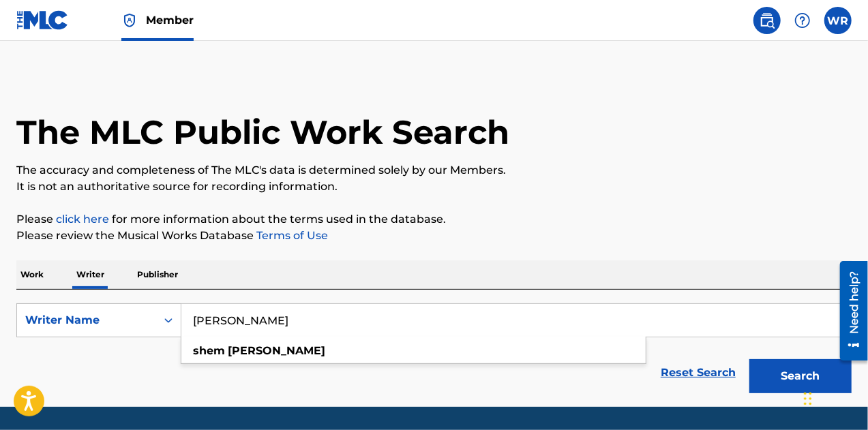
type input "[PERSON_NAME]"
click at [749, 359] on button "Search" at bounding box center [800, 376] width 102 height 34
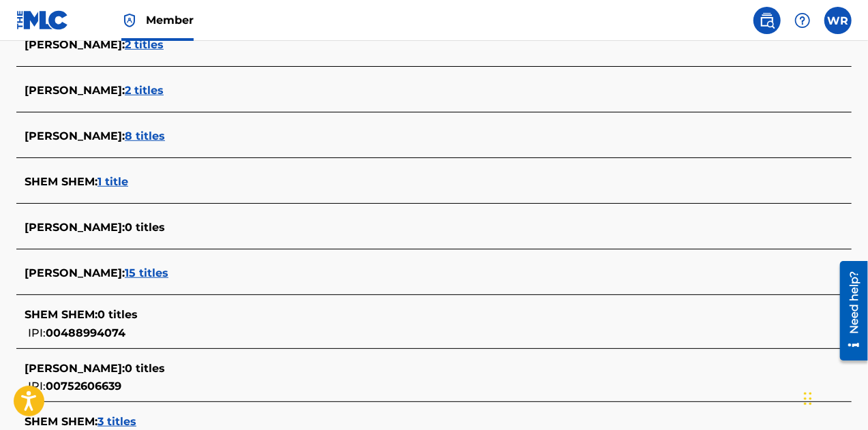
scroll to position [470, 0]
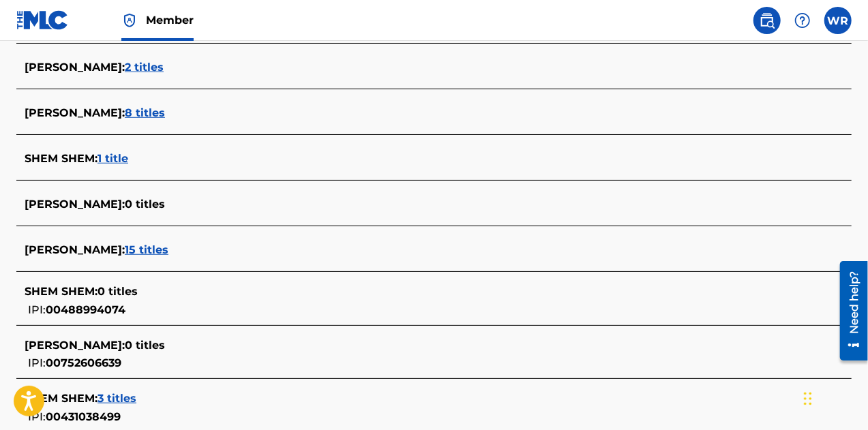
click at [144, 253] on span "15 titles" at bounding box center [147, 249] width 44 height 13
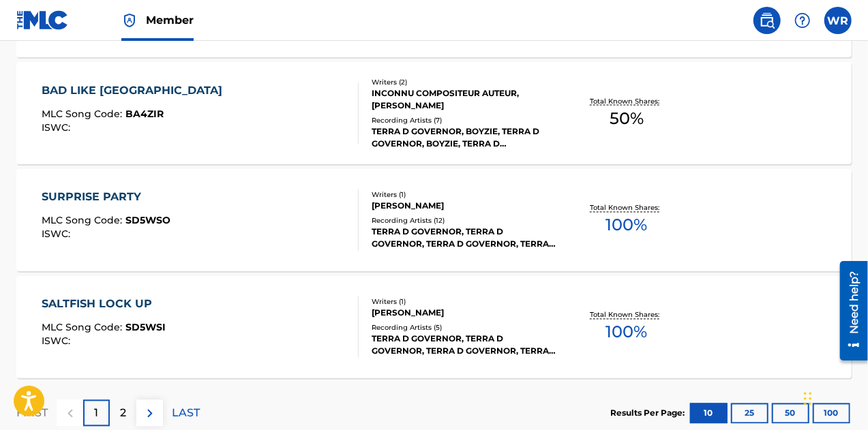
scroll to position [1211, 0]
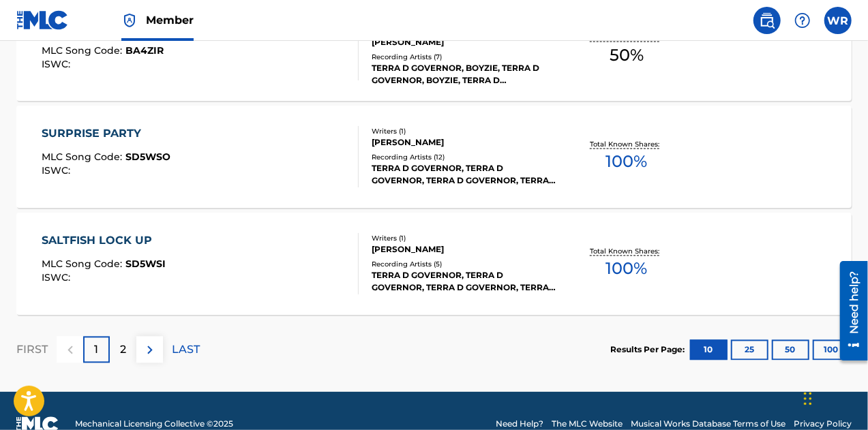
click at [151, 350] on img at bounding box center [150, 350] width 16 height 16
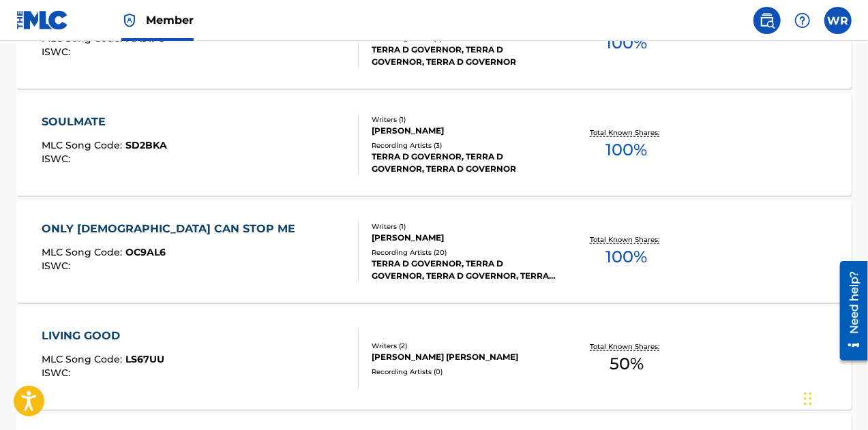
scroll to position [653, 0]
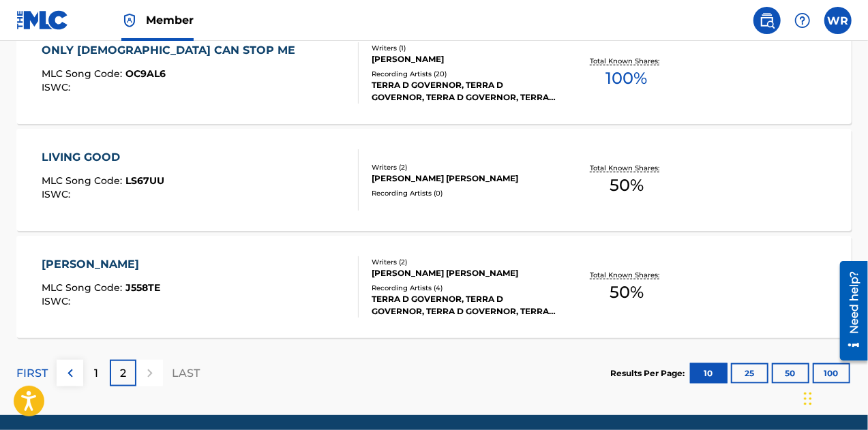
click at [116, 156] on div "LIVING GOOD" at bounding box center [103, 157] width 123 height 16
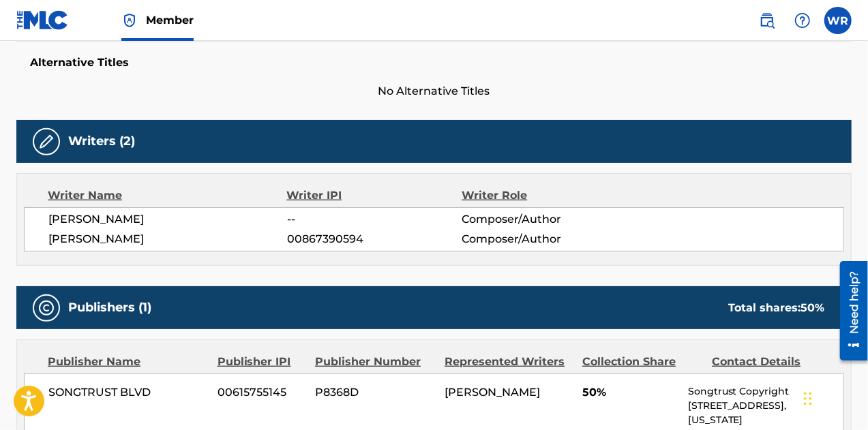
scroll to position [359, 0]
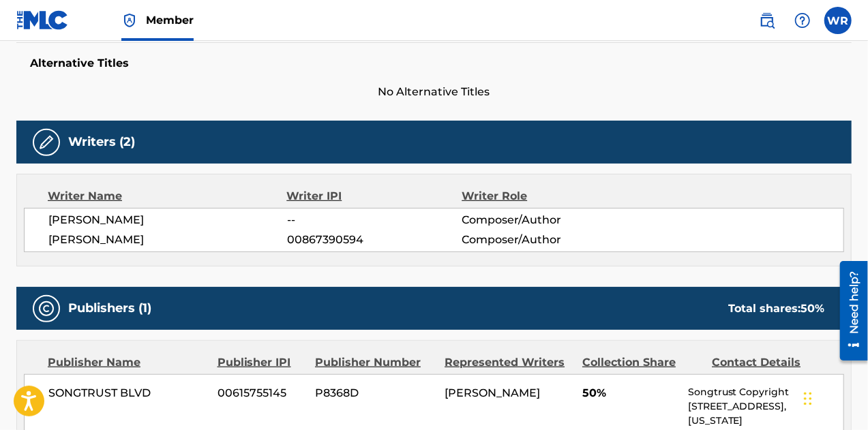
drag, startPoint x: 221, startPoint y: 239, endPoint x: 46, endPoint y: 243, distance: 175.2
click at [46, 243] on div "[PERSON_NAME] -- Composer/Author [PERSON_NAME] 00867390594 Composer/Author" at bounding box center [434, 230] width 820 height 44
drag, startPoint x: 52, startPoint y: 216, endPoint x: 138, endPoint y: 223, distance: 86.1
click at [138, 223] on span "[PERSON_NAME]" at bounding box center [167, 220] width 239 height 16
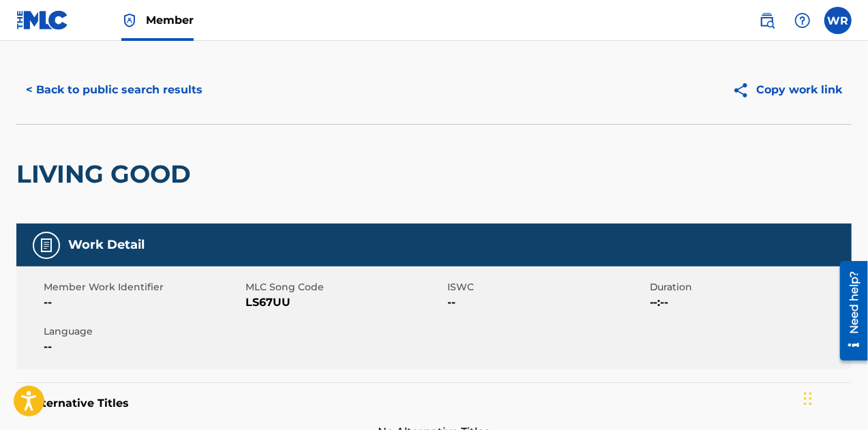
scroll to position [0, 0]
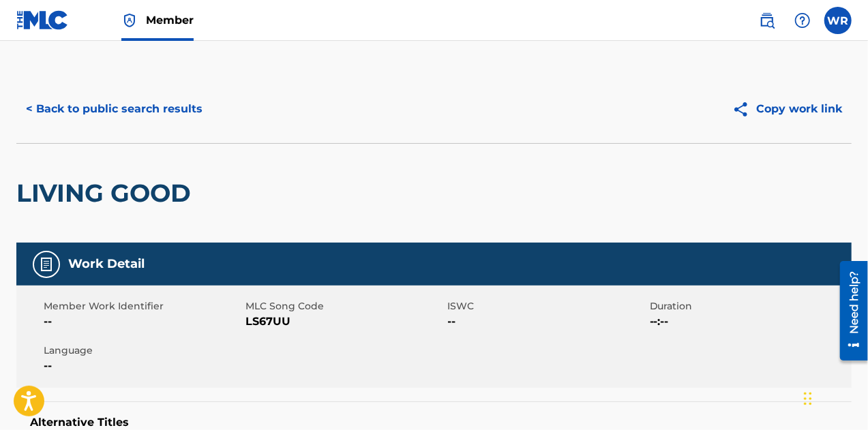
click at [63, 117] on button "< Back to public search results" at bounding box center [114, 109] width 196 height 34
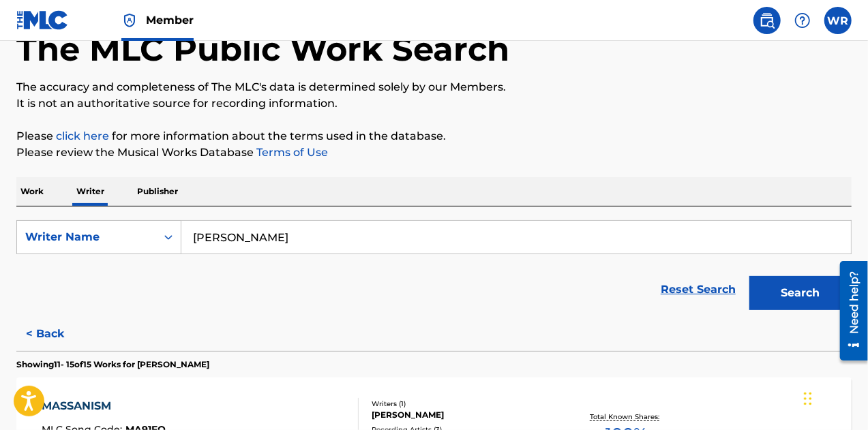
scroll to position [323, 0]
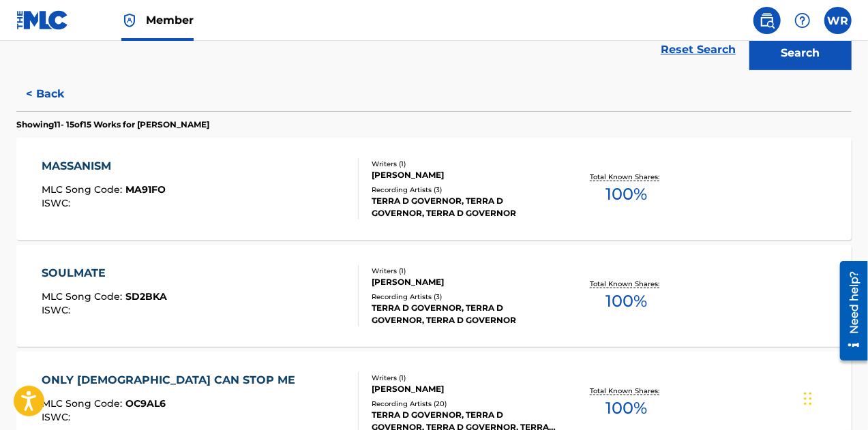
click at [67, 274] on div "SOULMATE" at bounding box center [104, 273] width 125 height 16
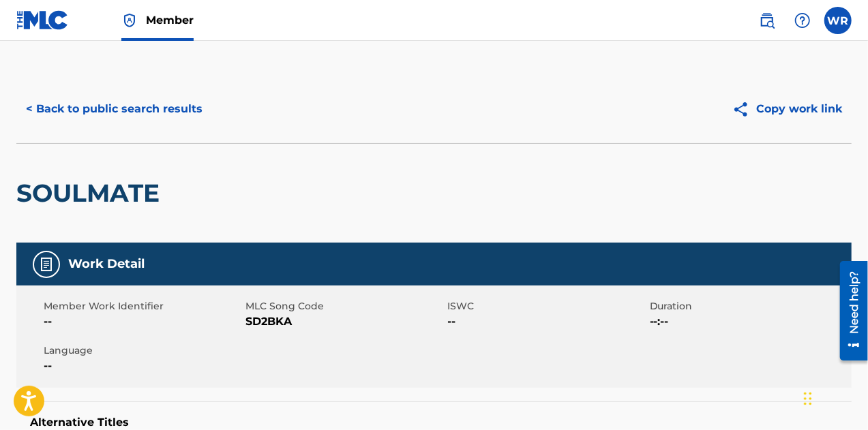
click at [49, 106] on button "< Back to public search results" at bounding box center [114, 109] width 196 height 34
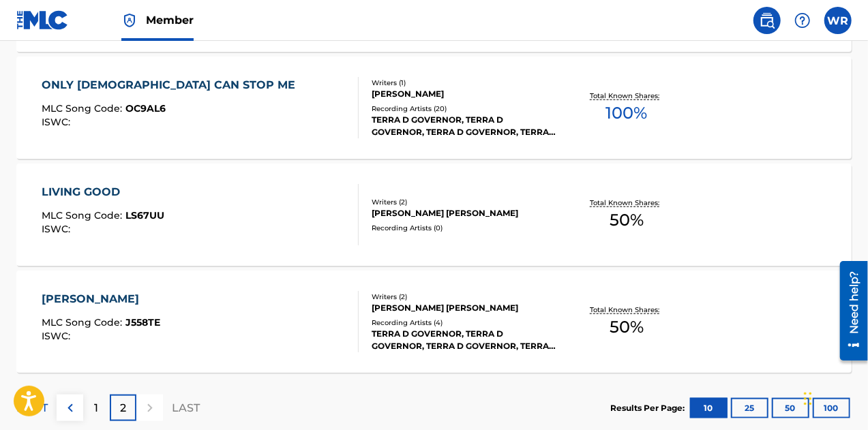
scroll to position [703, 0]
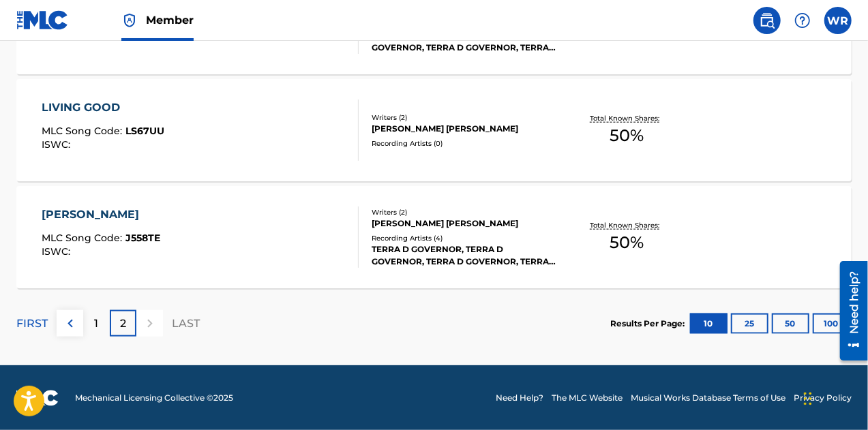
click at [108, 212] on div "[PERSON_NAME]" at bounding box center [101, 214] width 119 height 16
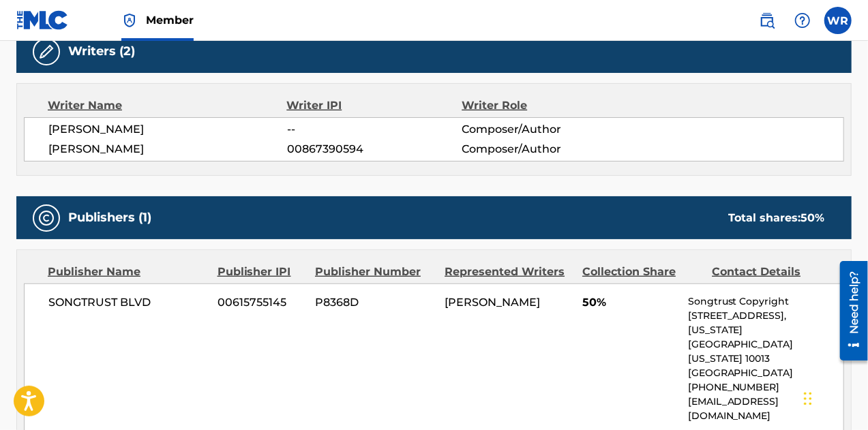
scroll to position [739, 0]
